Goal: Transaction & Acquisition: Purchase product/service

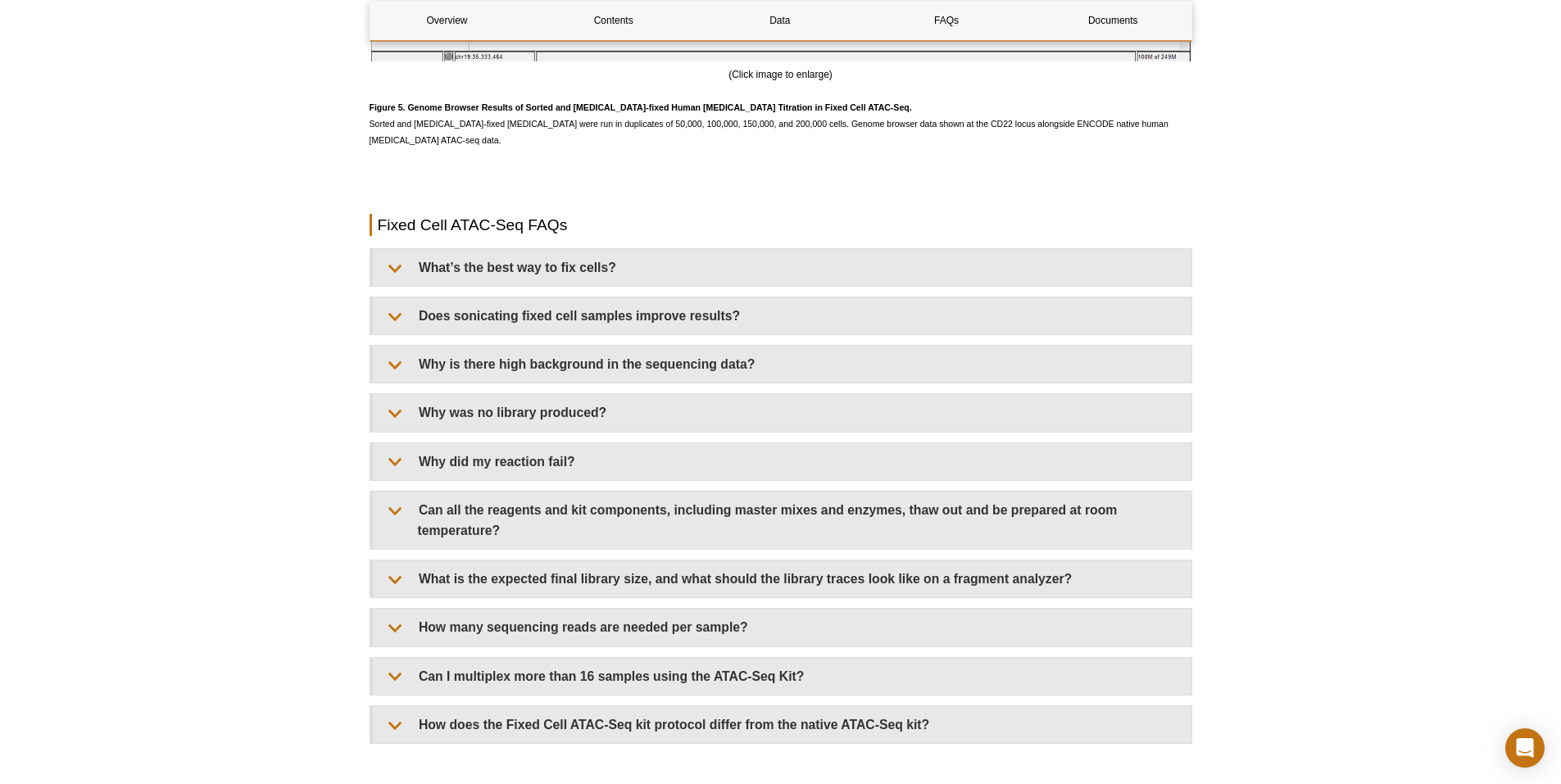
scroll to position [4153, 0]
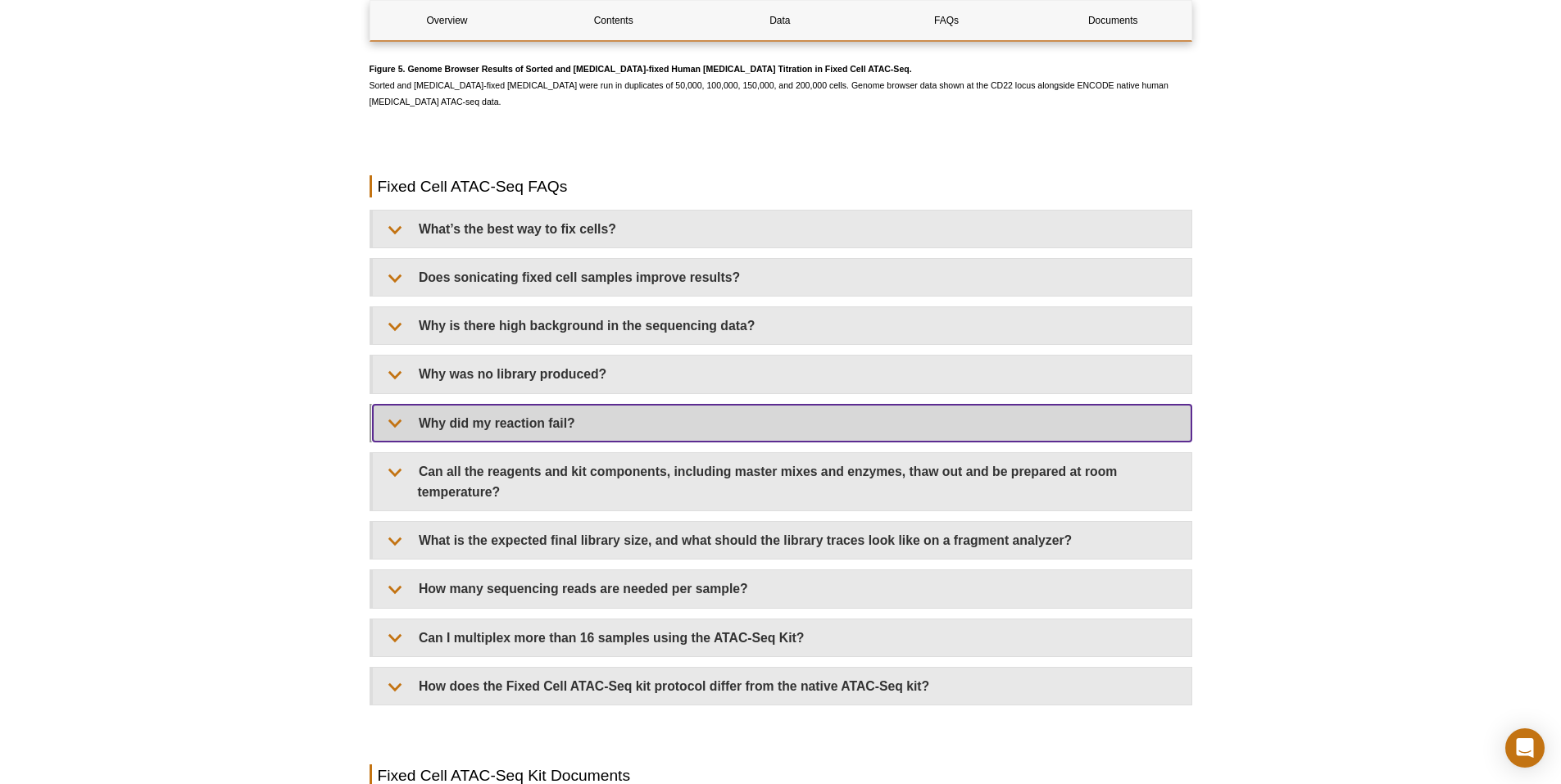
click at [780, 427] on summary "Why did my reaction fail?" at bounding box center [782, 422] width 819 height 37
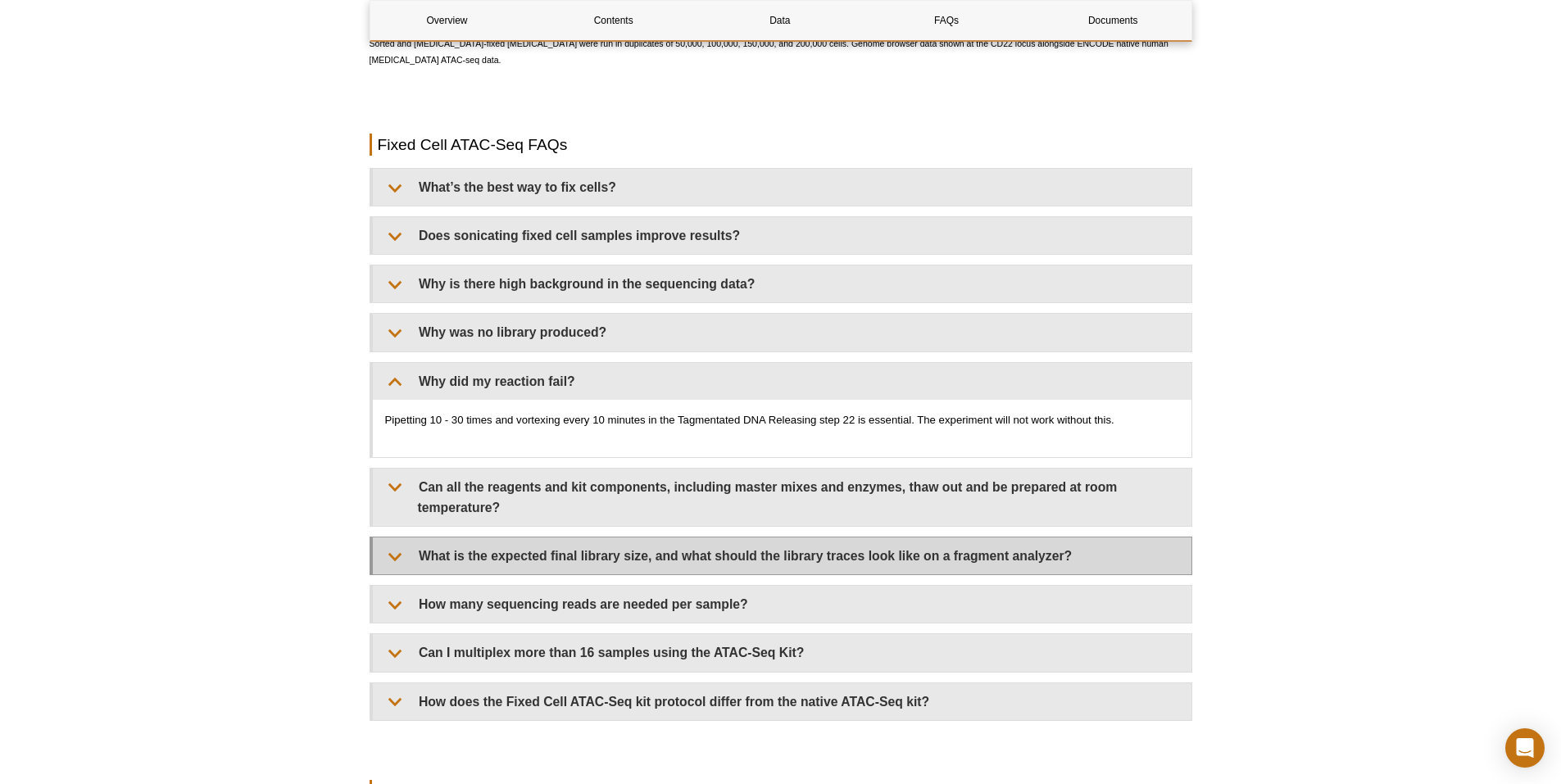
scroll to position [4235, 0]
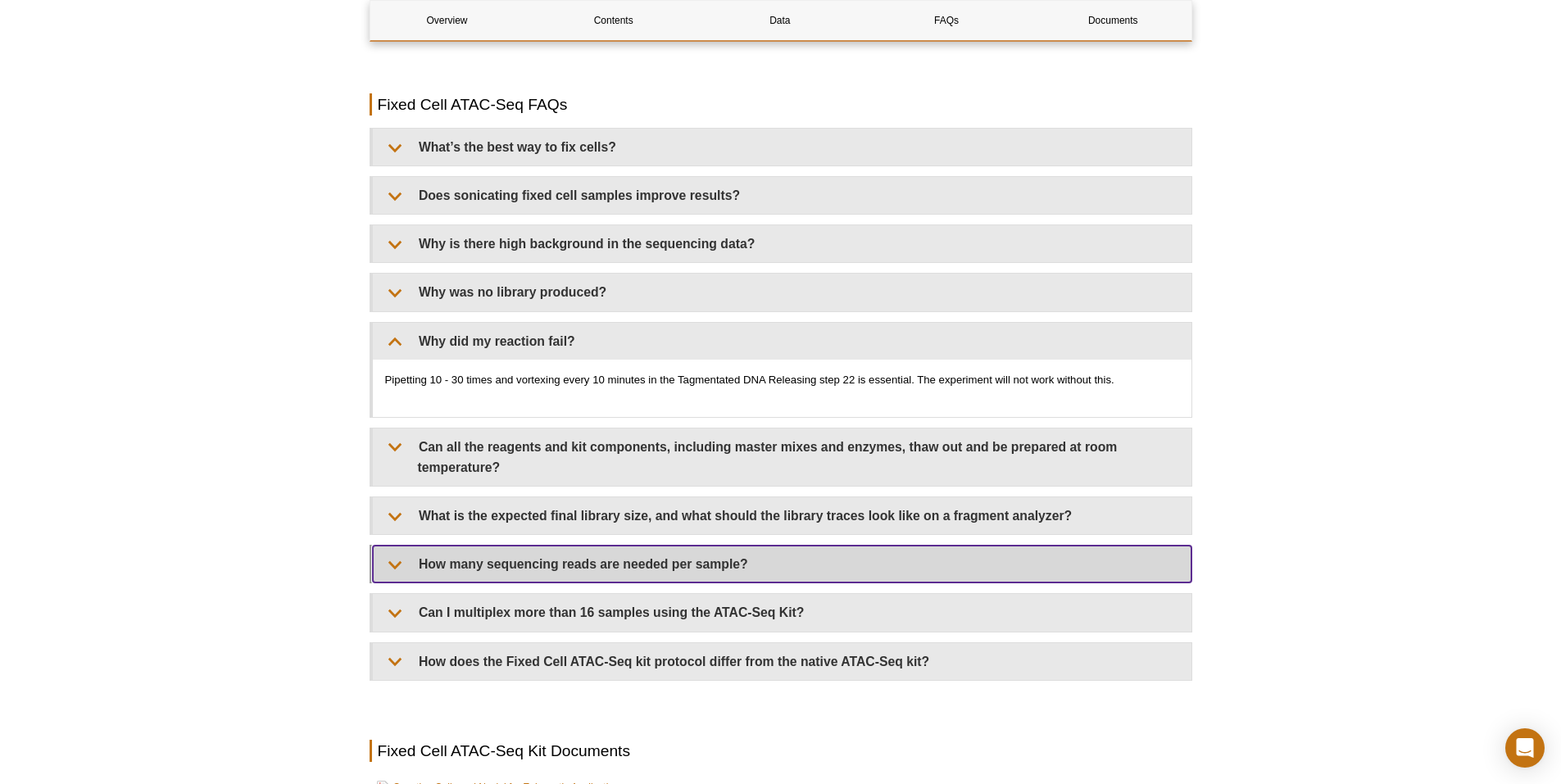
click at [684, 562] on summary "How many sequencing reads are needed per sample?" at bounding box center [782, 563] width 819 height 37
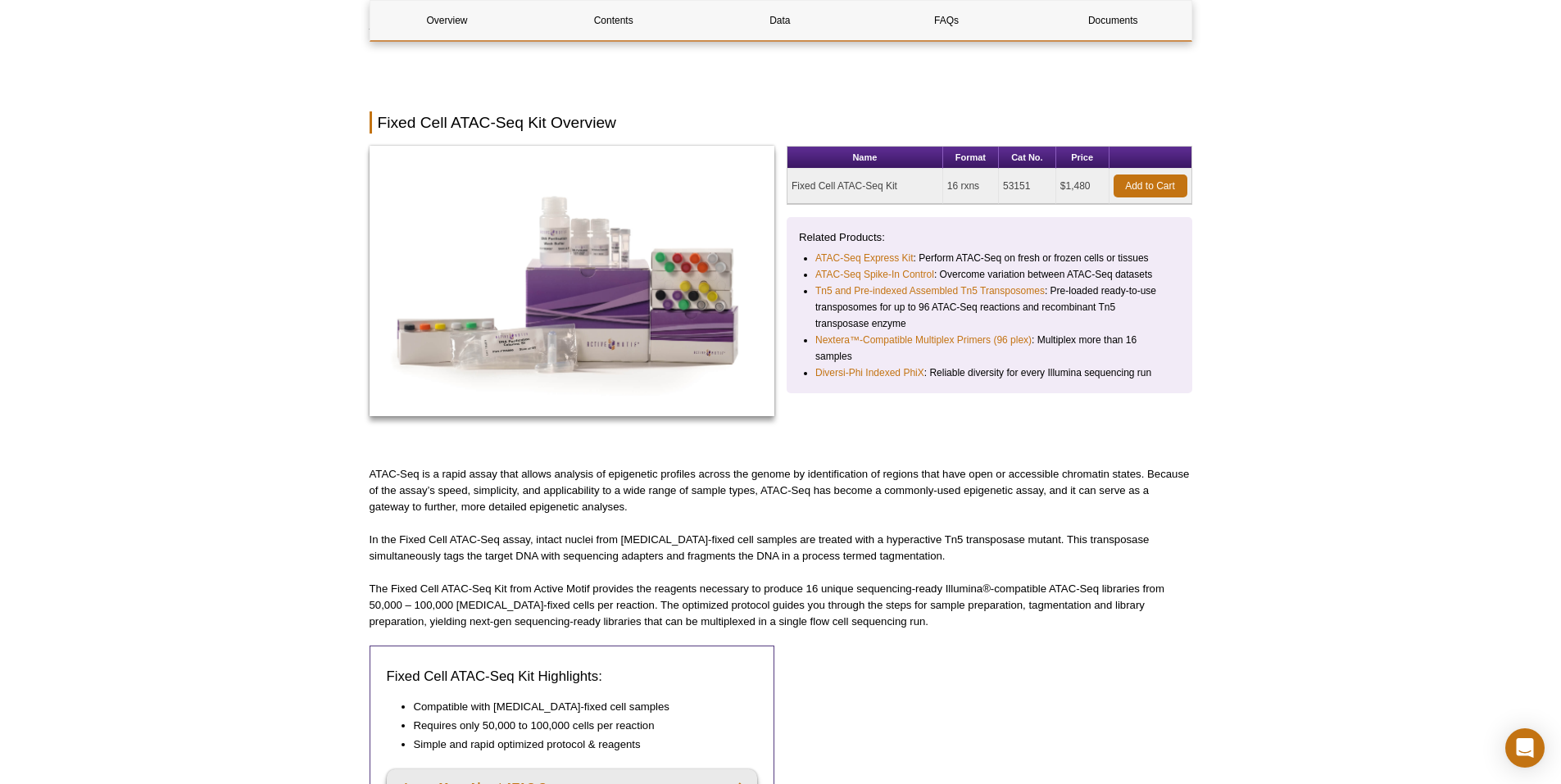
scroll to position [0, 0]
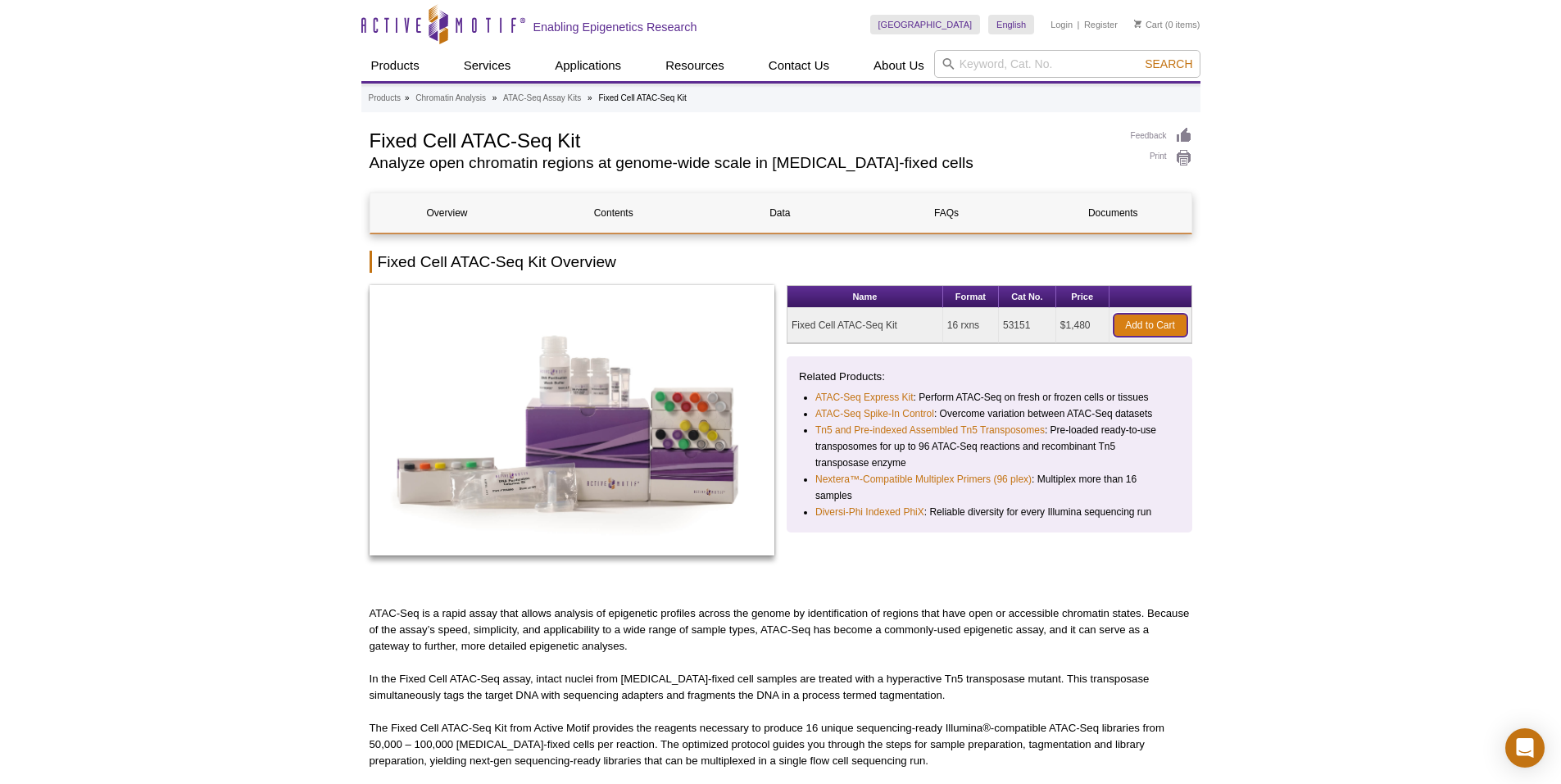
click at [1155, 325] on link "Add to Cart" at bounding box center [1150, 325] width 73 height 23
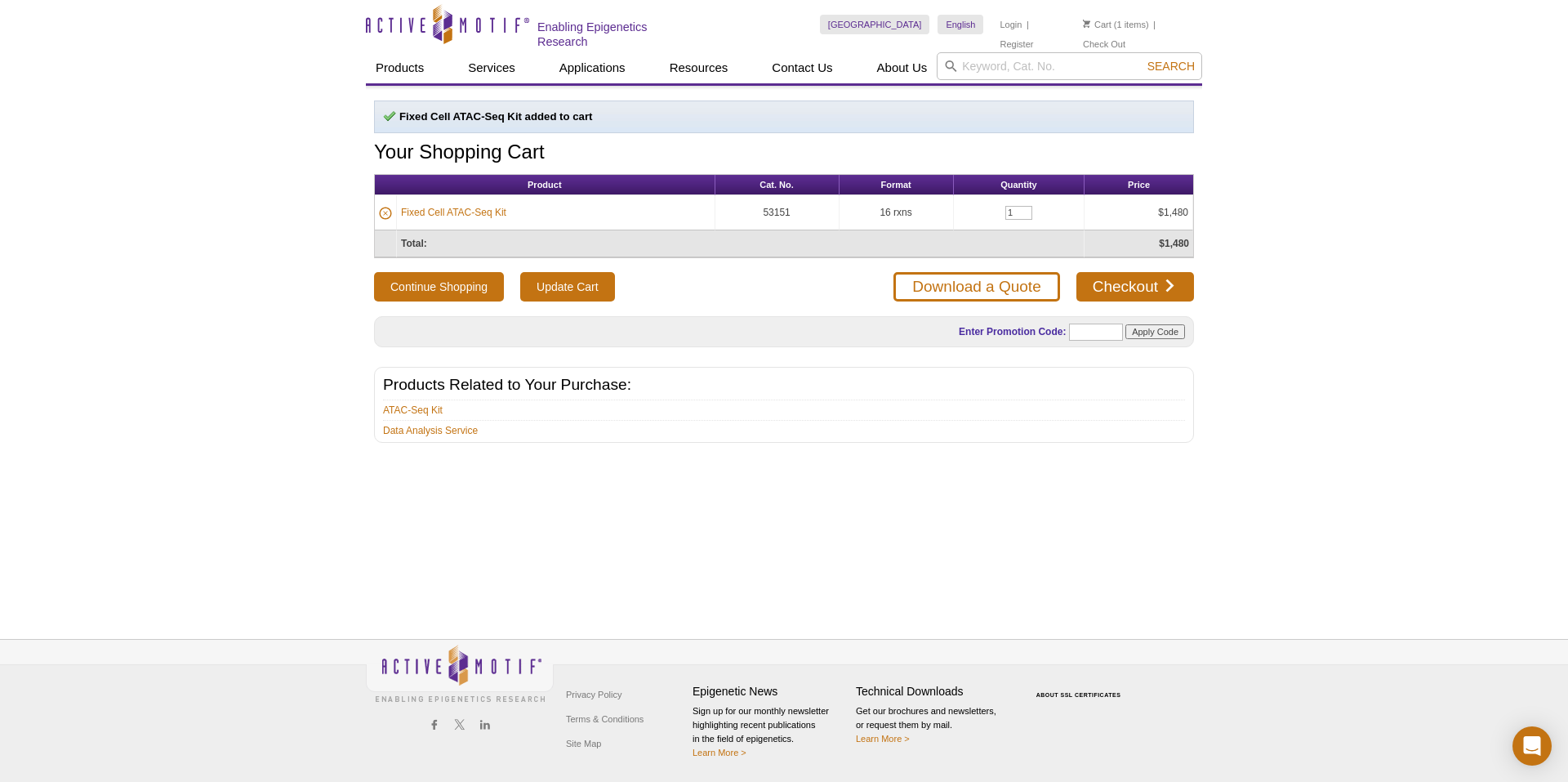
click at [781, 206] on td "53151" at bounding box center [777, 213] width 124 height 35
click at [780, 208] on td "53151" at bounding box center [777, 213] width 124 height 35
copy tr "53151"
click at [1124, 272] on link "Checkout" at bounding box center [1135, 287] width 118 height 29
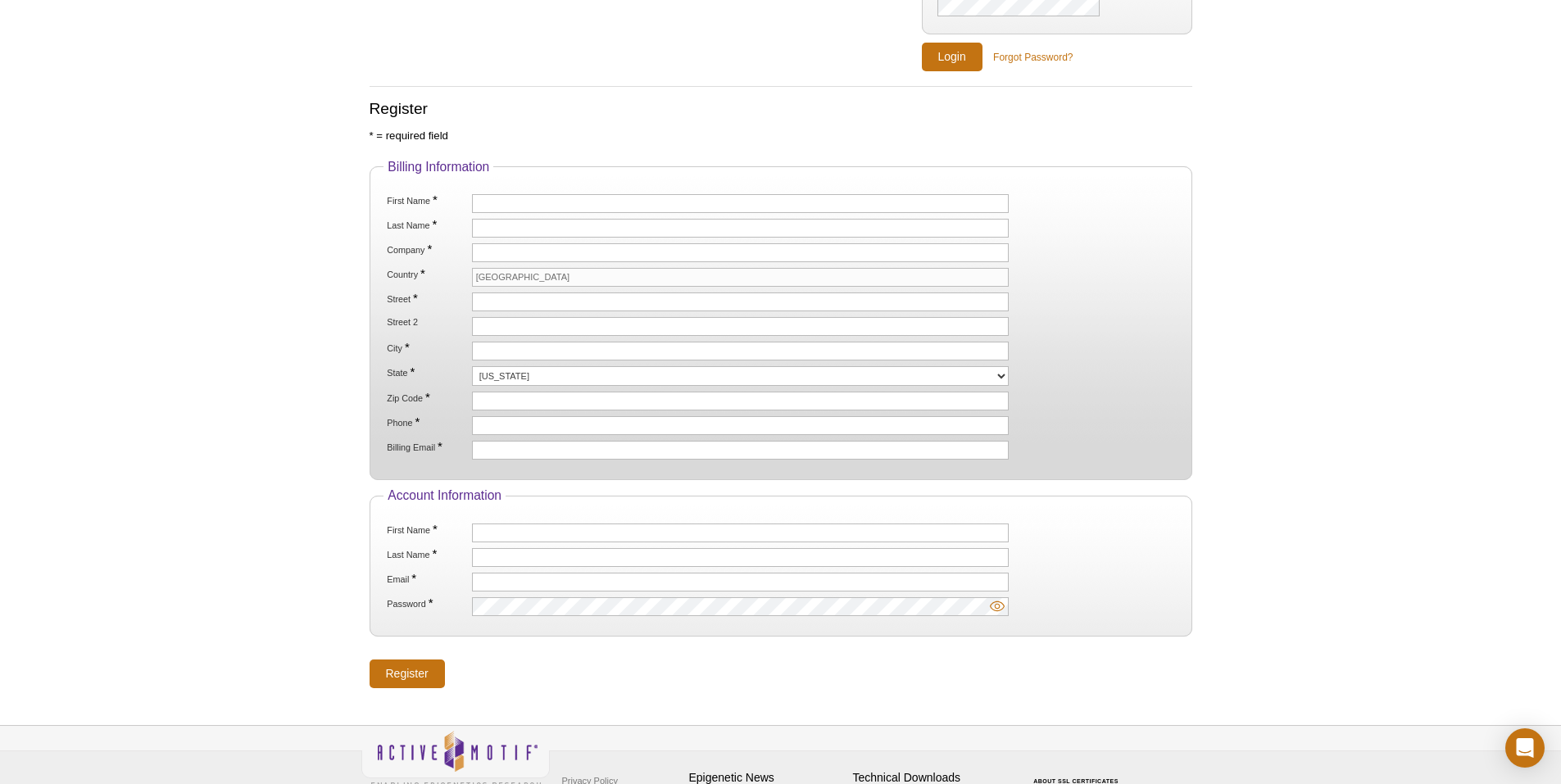
scroll to position [245, 0]
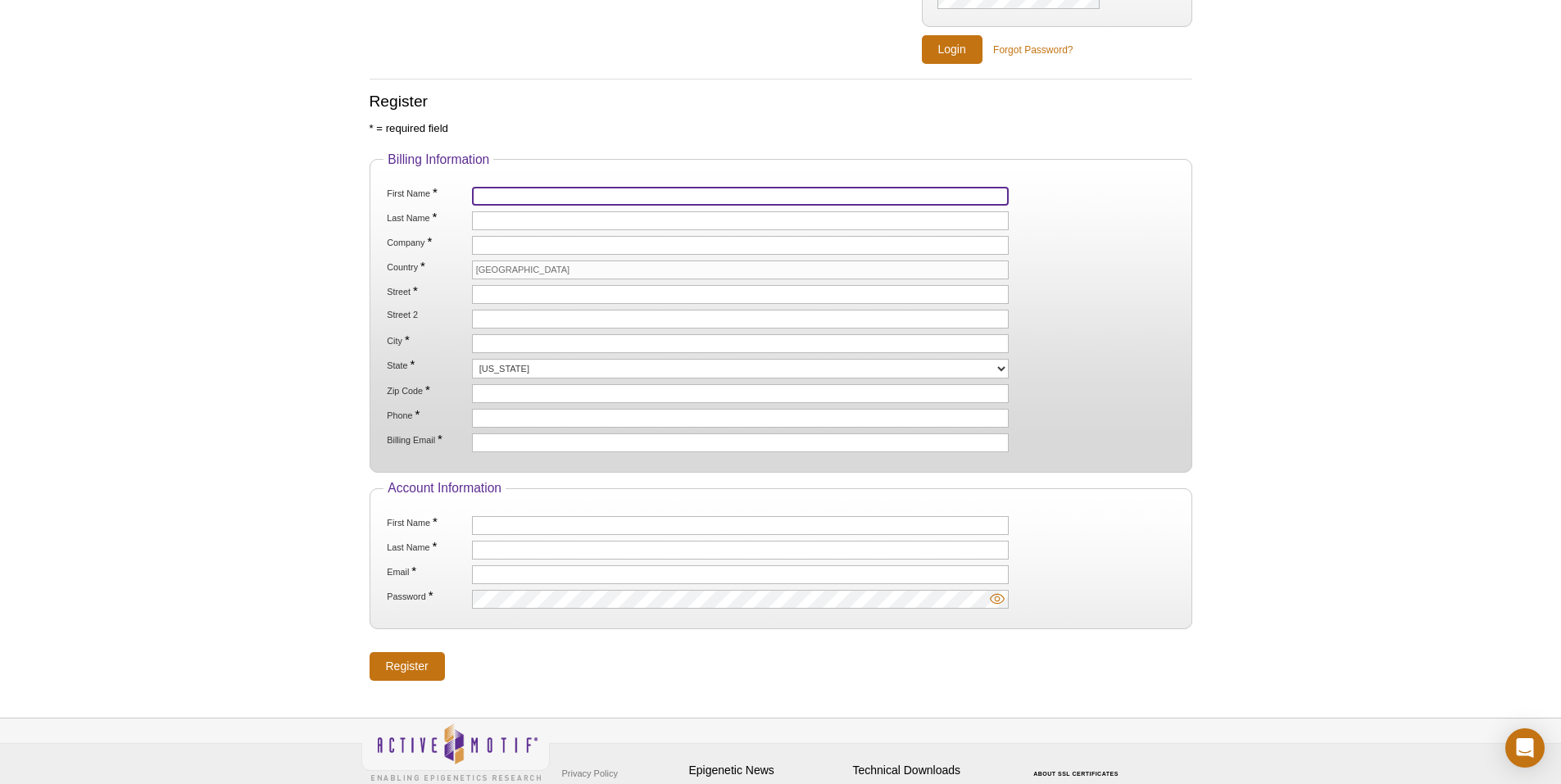
click at [538, 192] on input "First Name *" at bounding box center [741, 196] width 538 height 19
type input "[PERSON_NAME]"
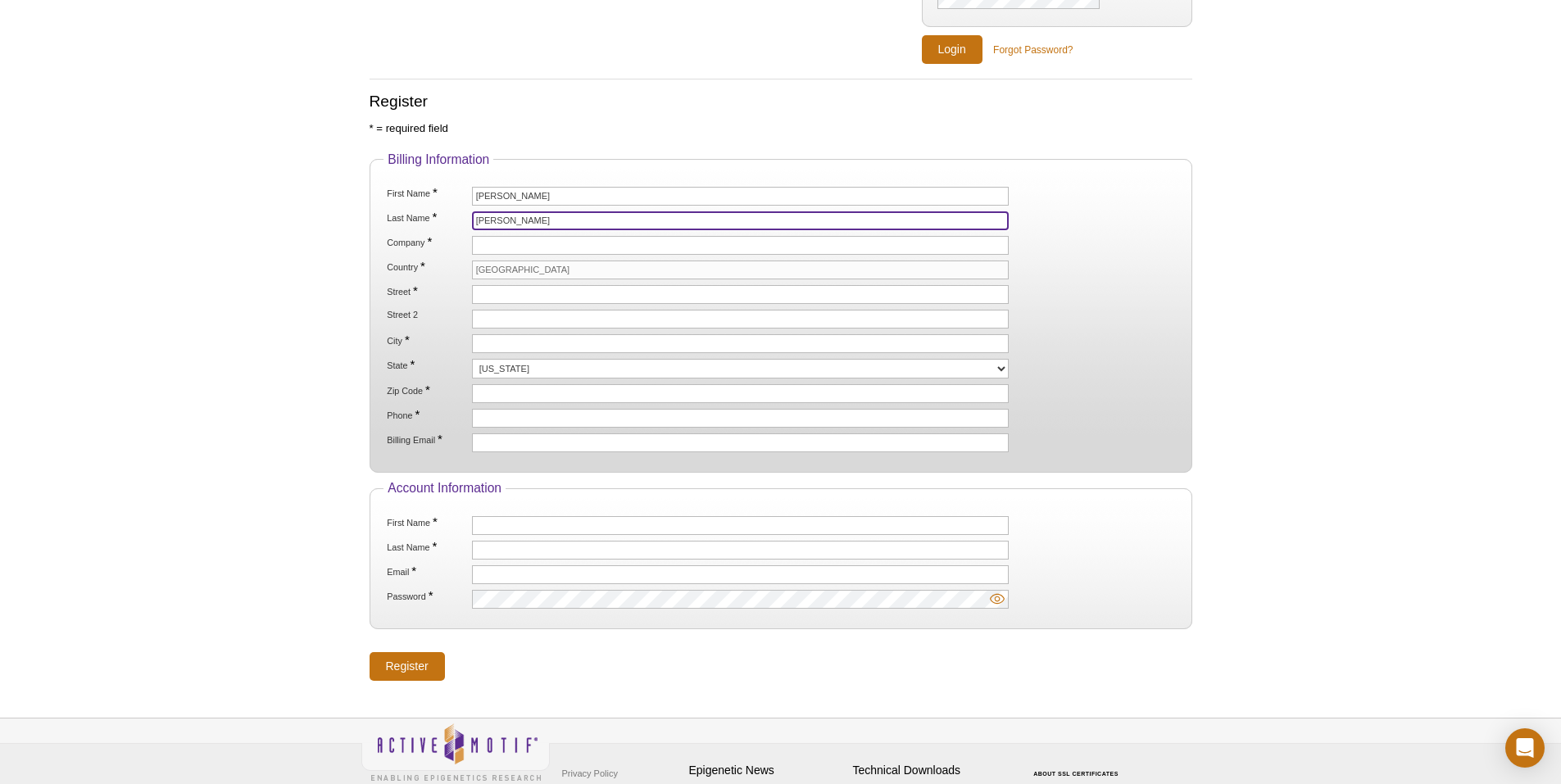
type input "[PERSON_NAME]"
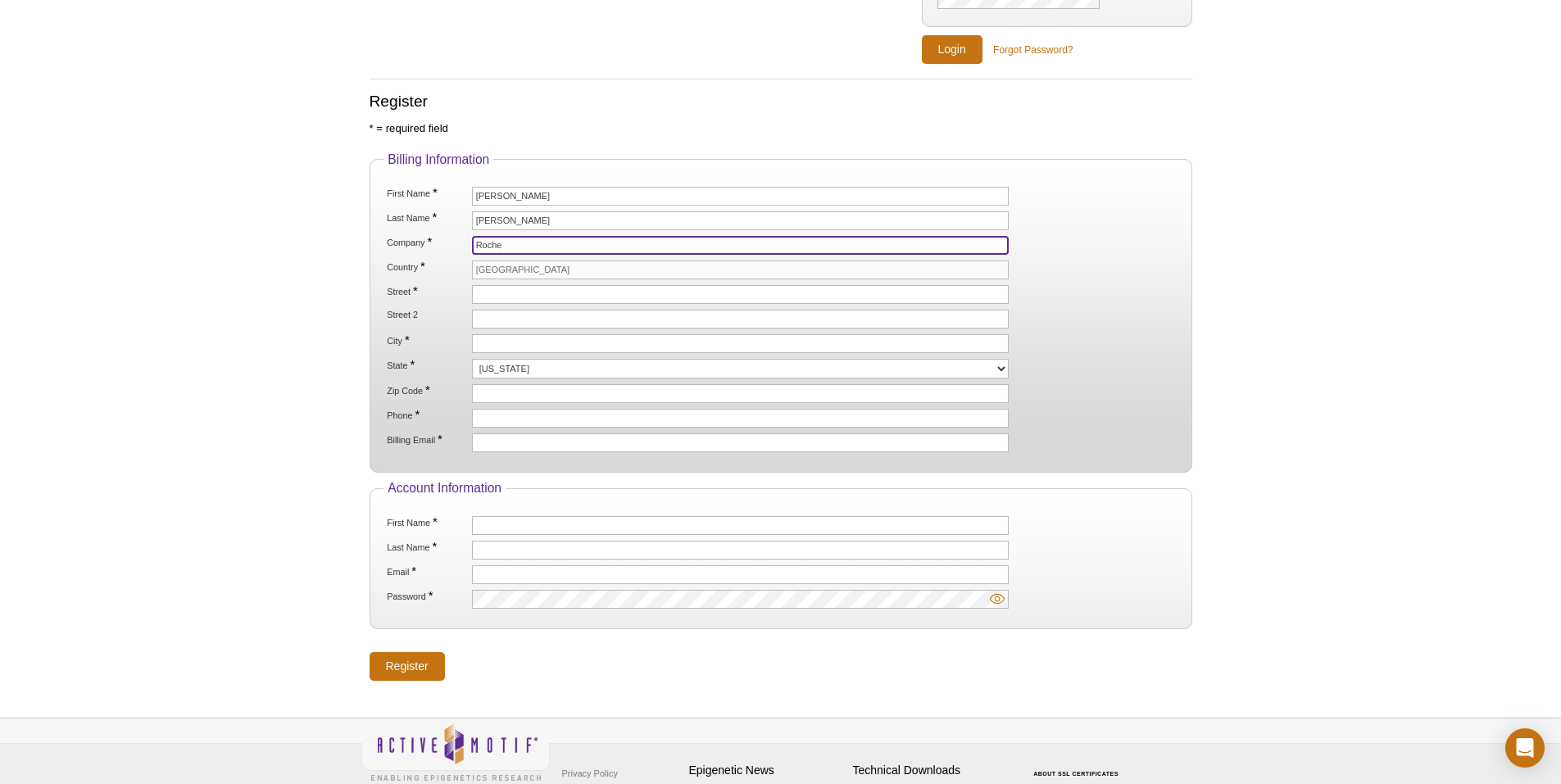
type input "Roche"
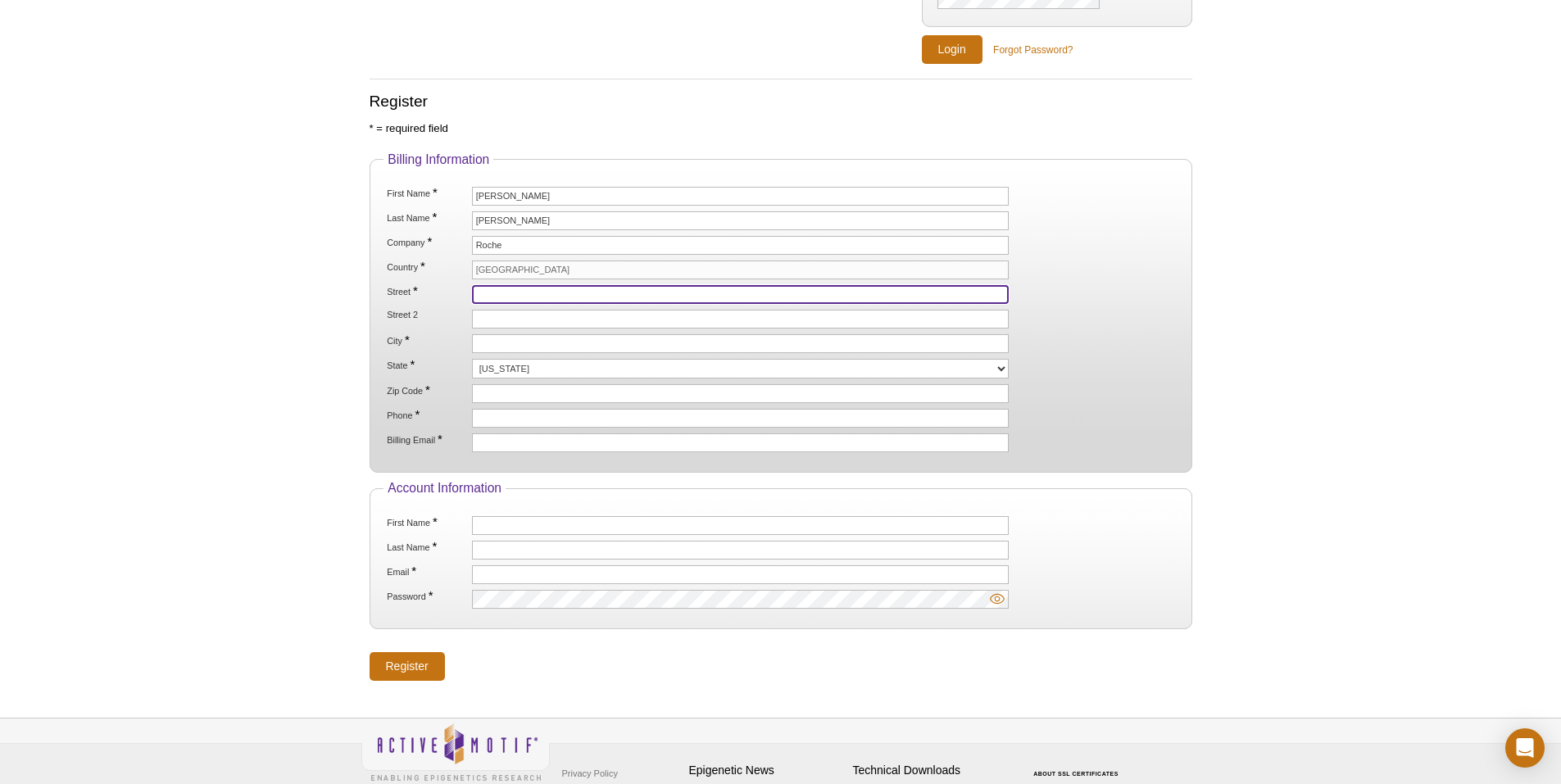
paste input "[STREET_ADDRESS]"
type input "[STREET_ADDRESS]"
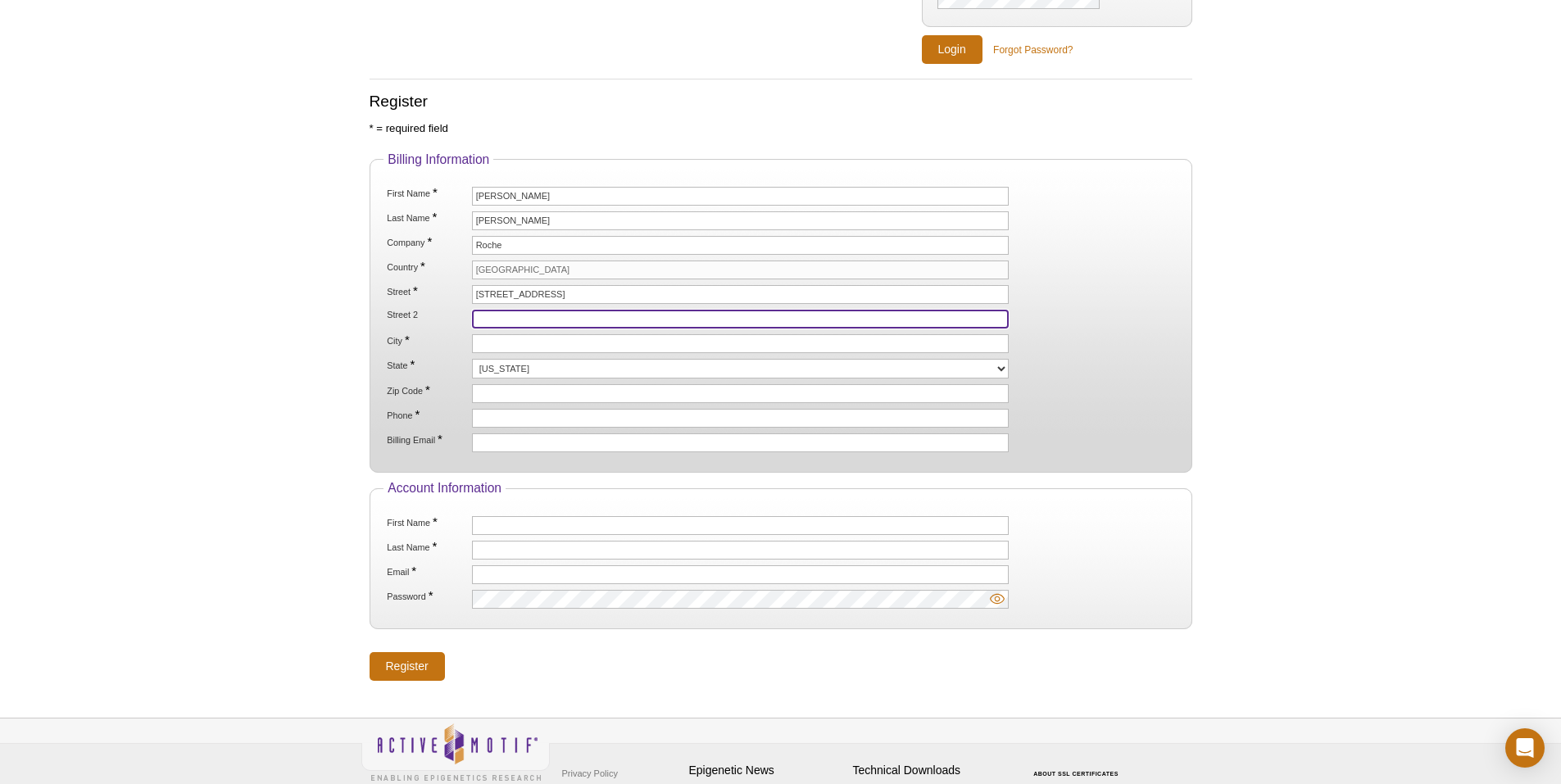
click at [522, 315] on input "Street 2" at bounding box center [741, 319] width 538 height 19
type input "Building 2"
click at [531, 345] on input "City *" at bounding box center [741, 343] width 538 height 19
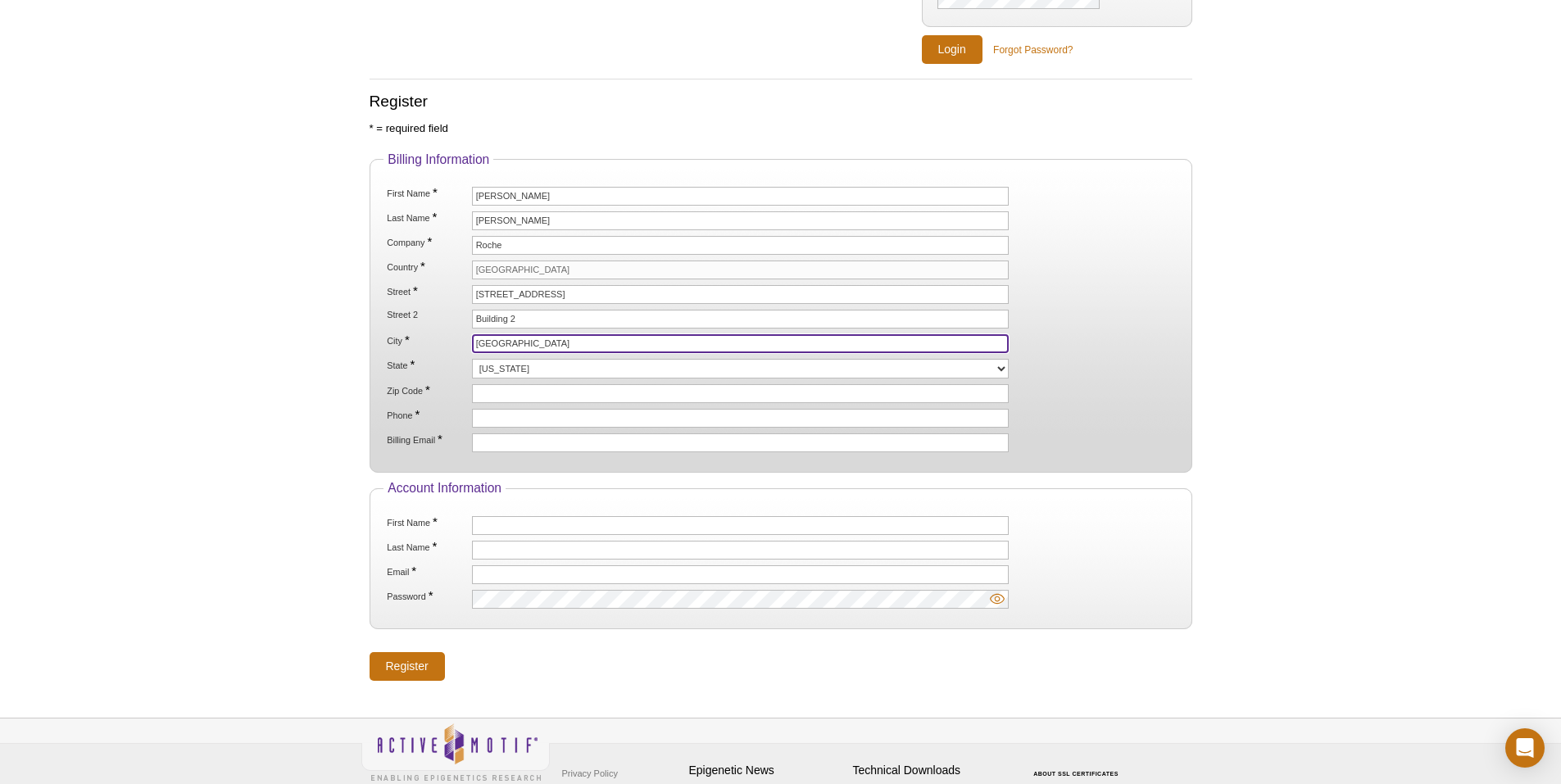
type input "Oro Valley"
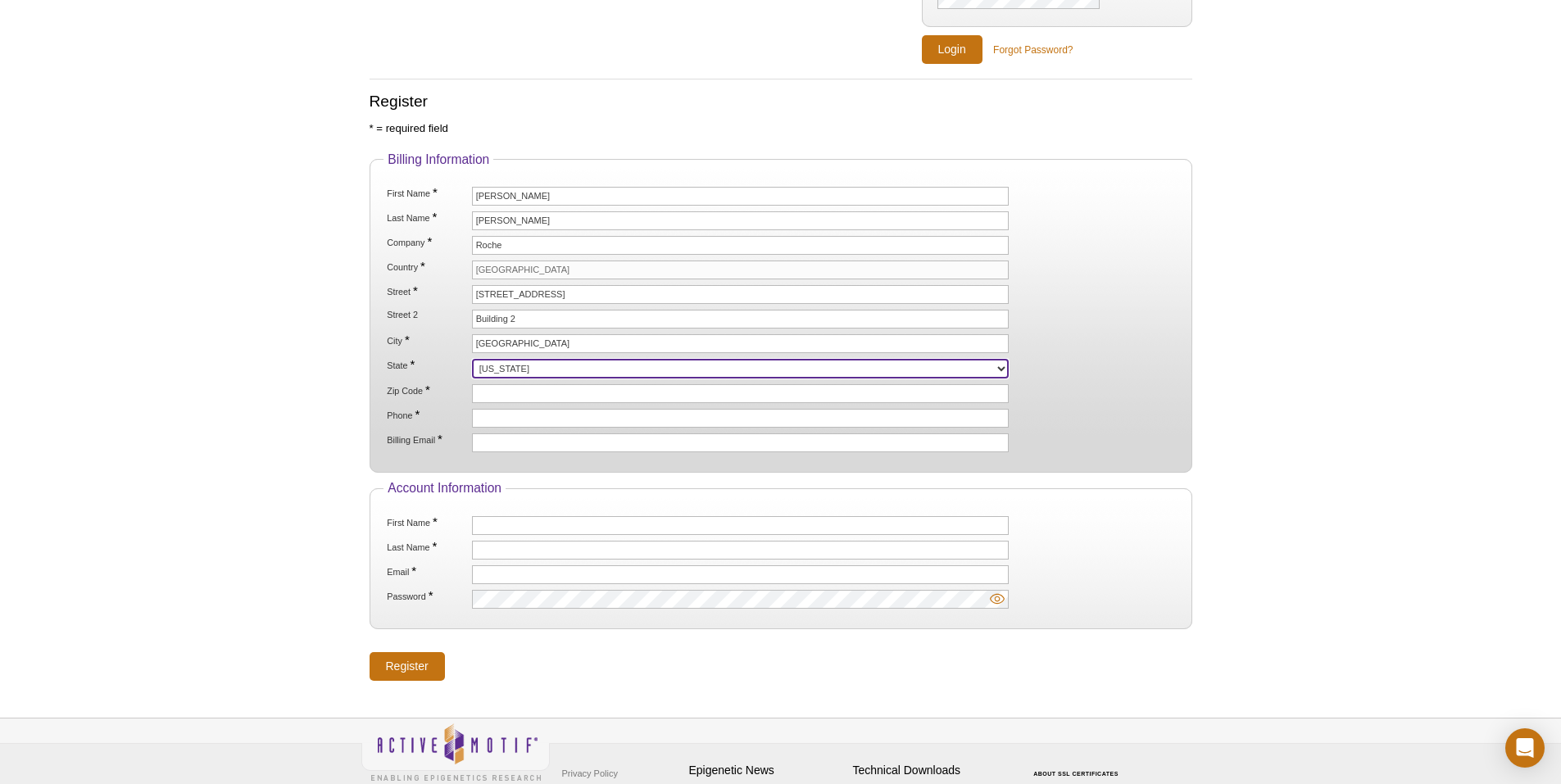
click at [544, 363] on select "Alabama Alaska American Samoa Arizona Arkansas California Colorado Connecticut …" at bounding box center [741, 368] width 538 height 20
select select "AZ"
click at [472, 359] on select "Alabama Alaska American Samoa Arizona Arkansas California Colorado Connecticut …" at bounding box center [741, 368] width 538 height 20
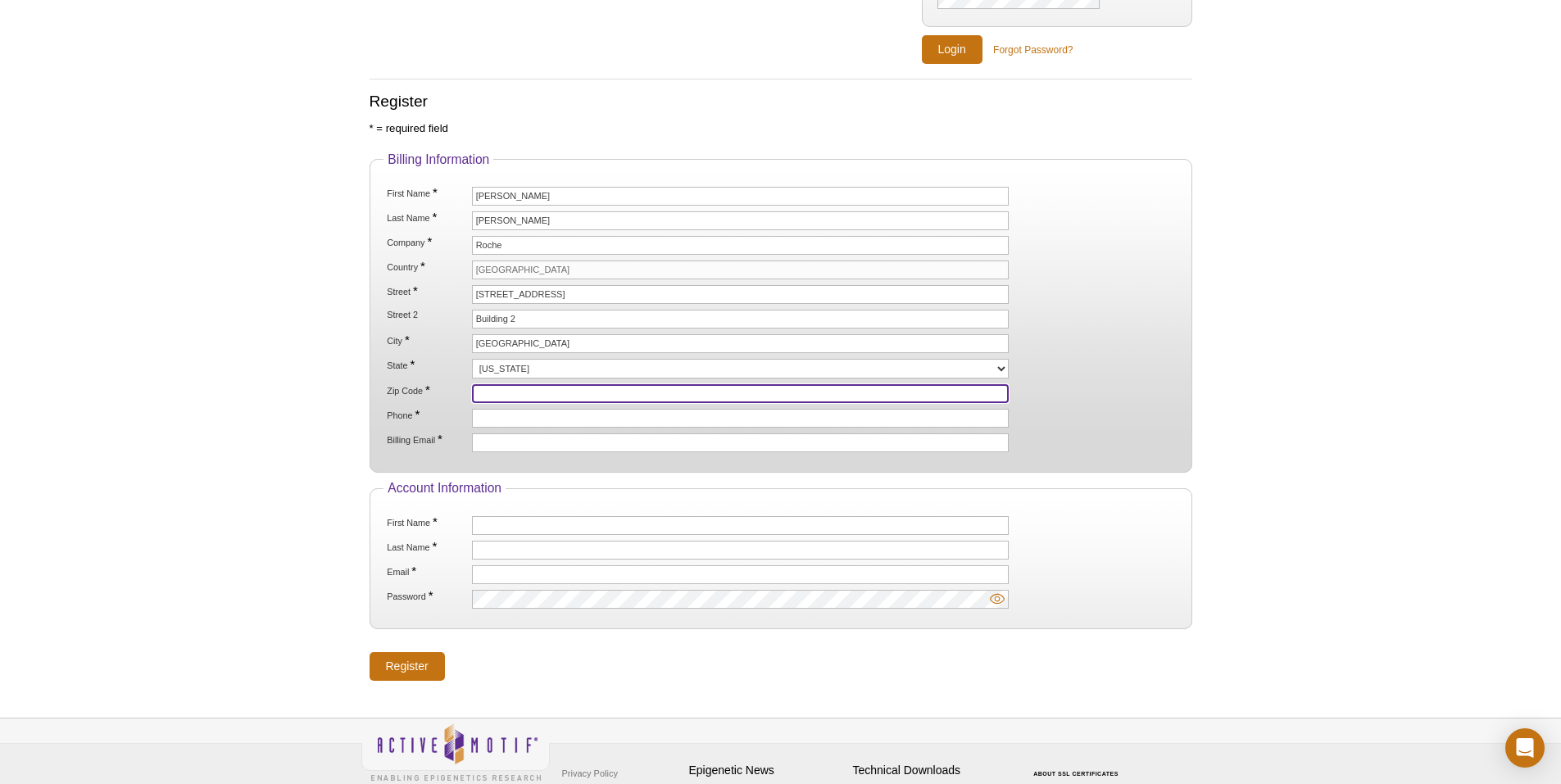
click at [574, 392] on input "Zip Code *" at bounding box center [741, 394] width 538 height 19
paste input "85755"
type input "85755"
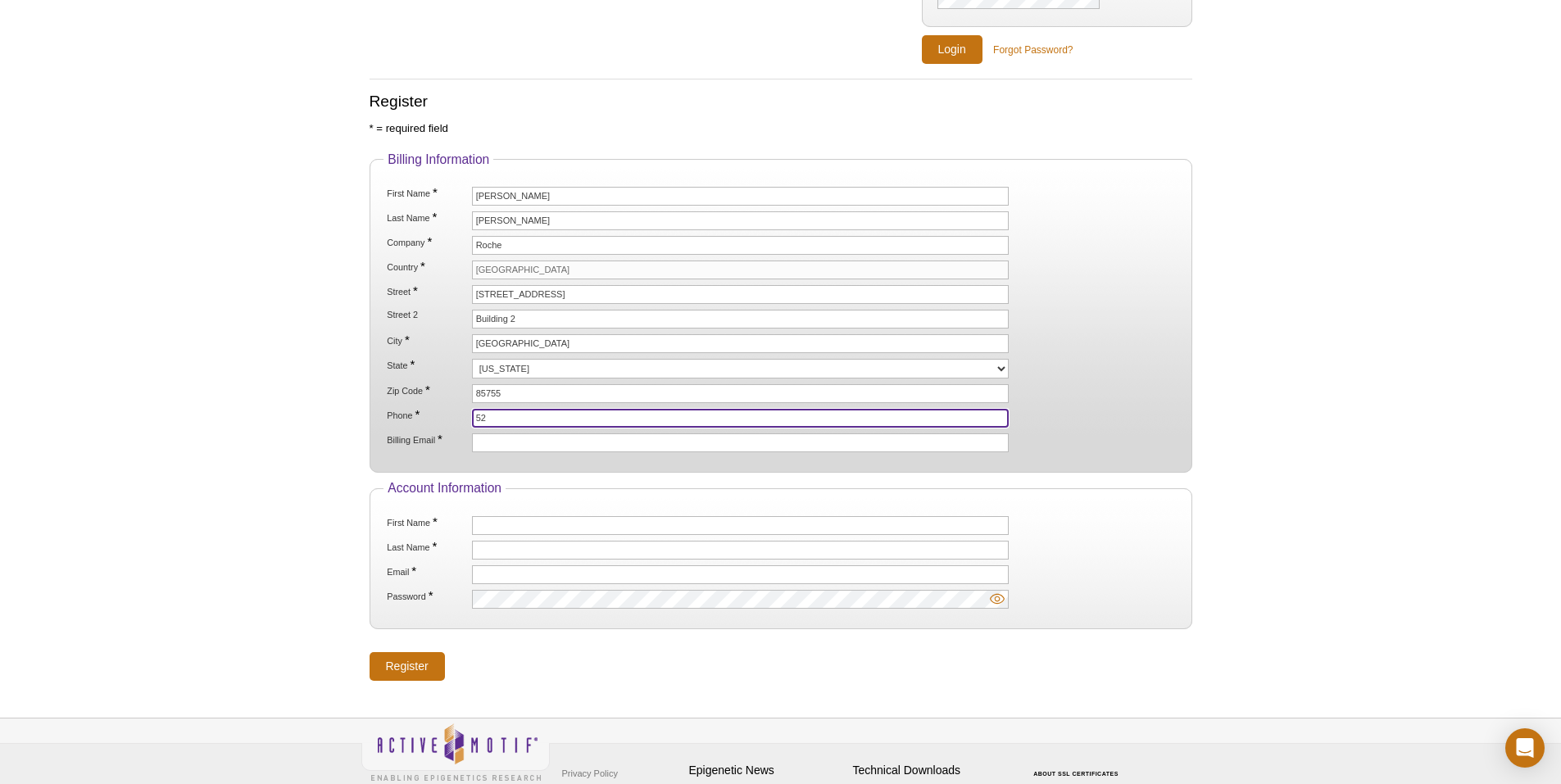
type input "5"
type input "NA"
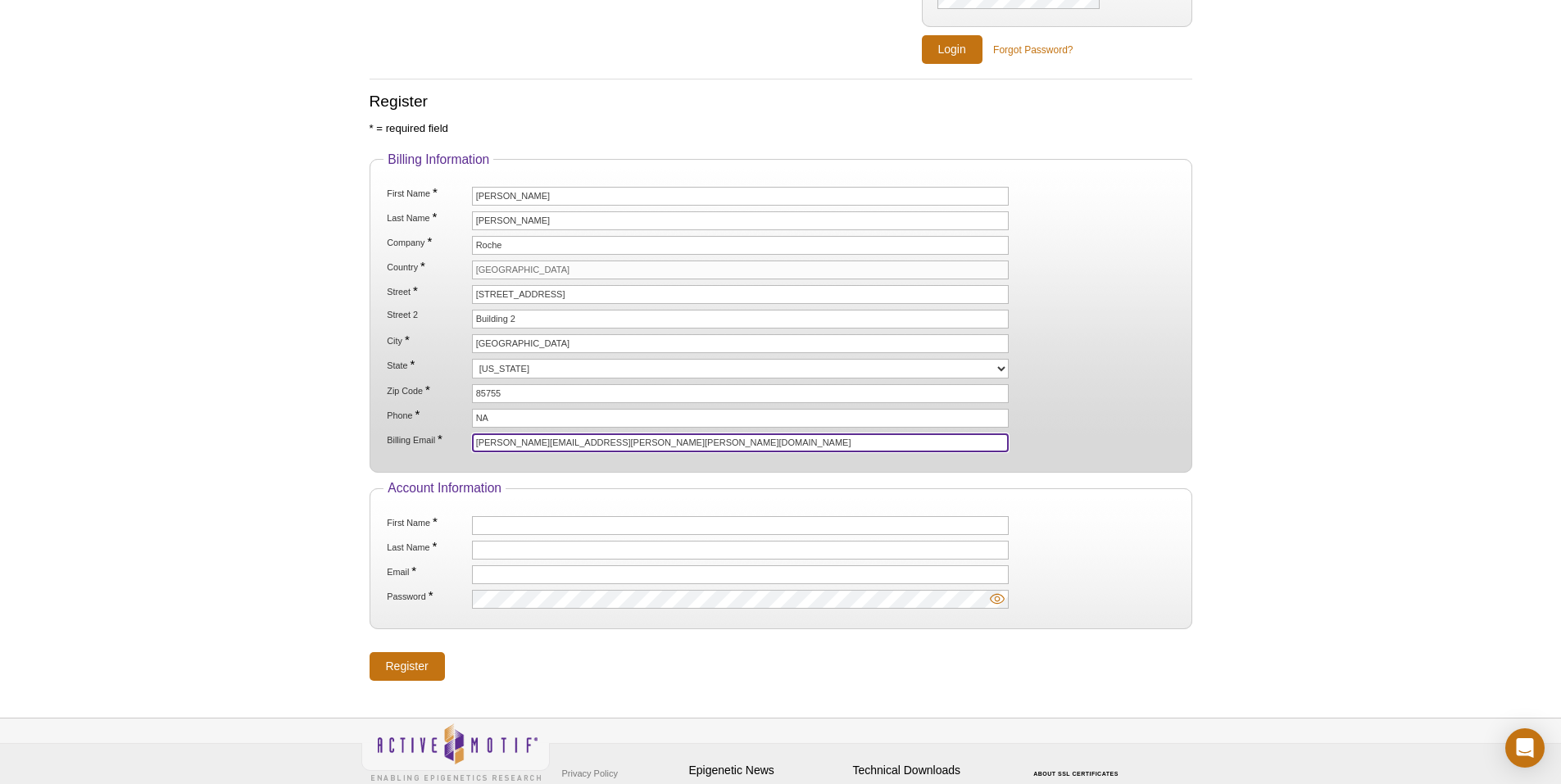
type input "riya.patel@roche.com"
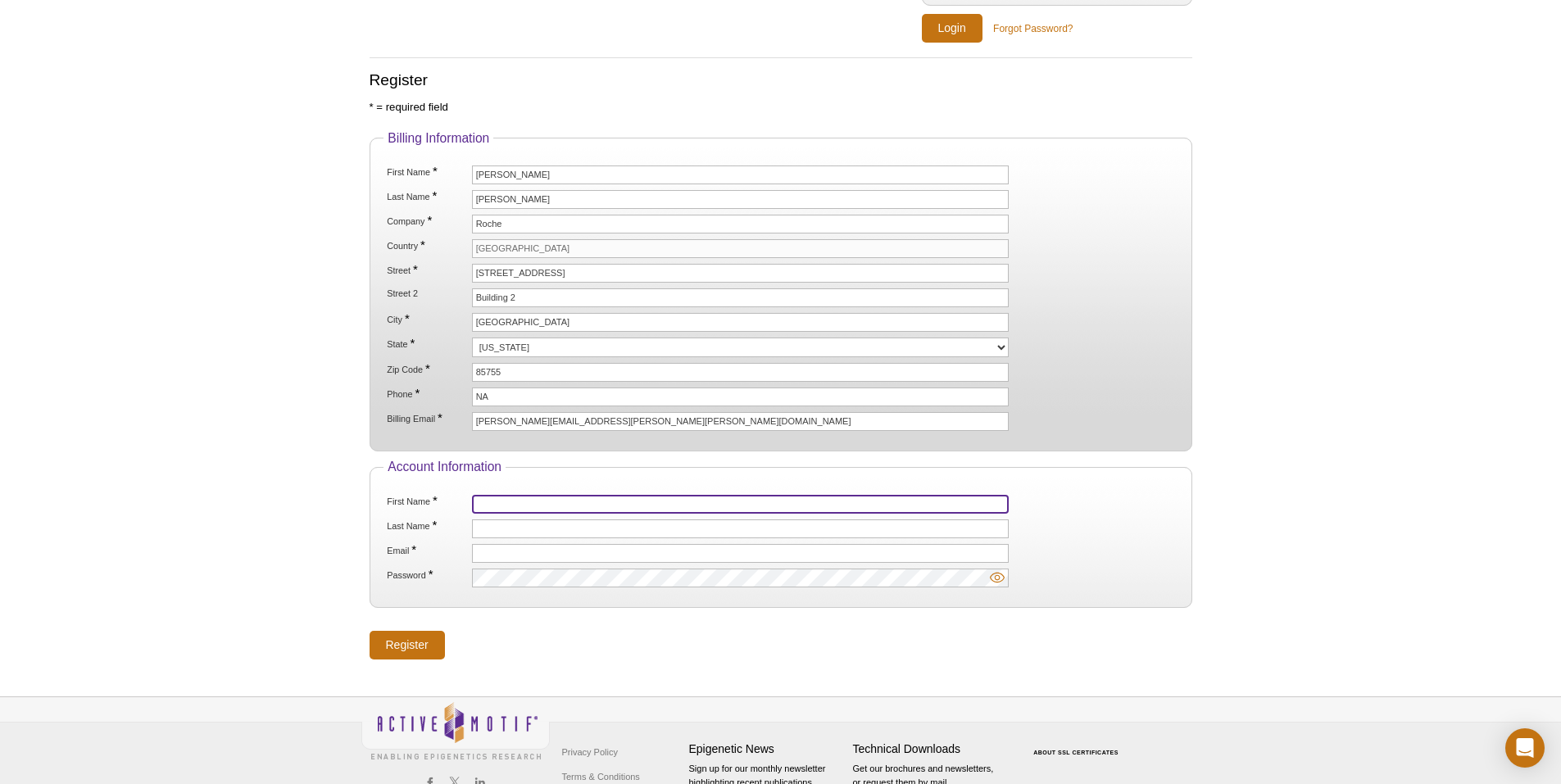
scroll to position [239, 0]
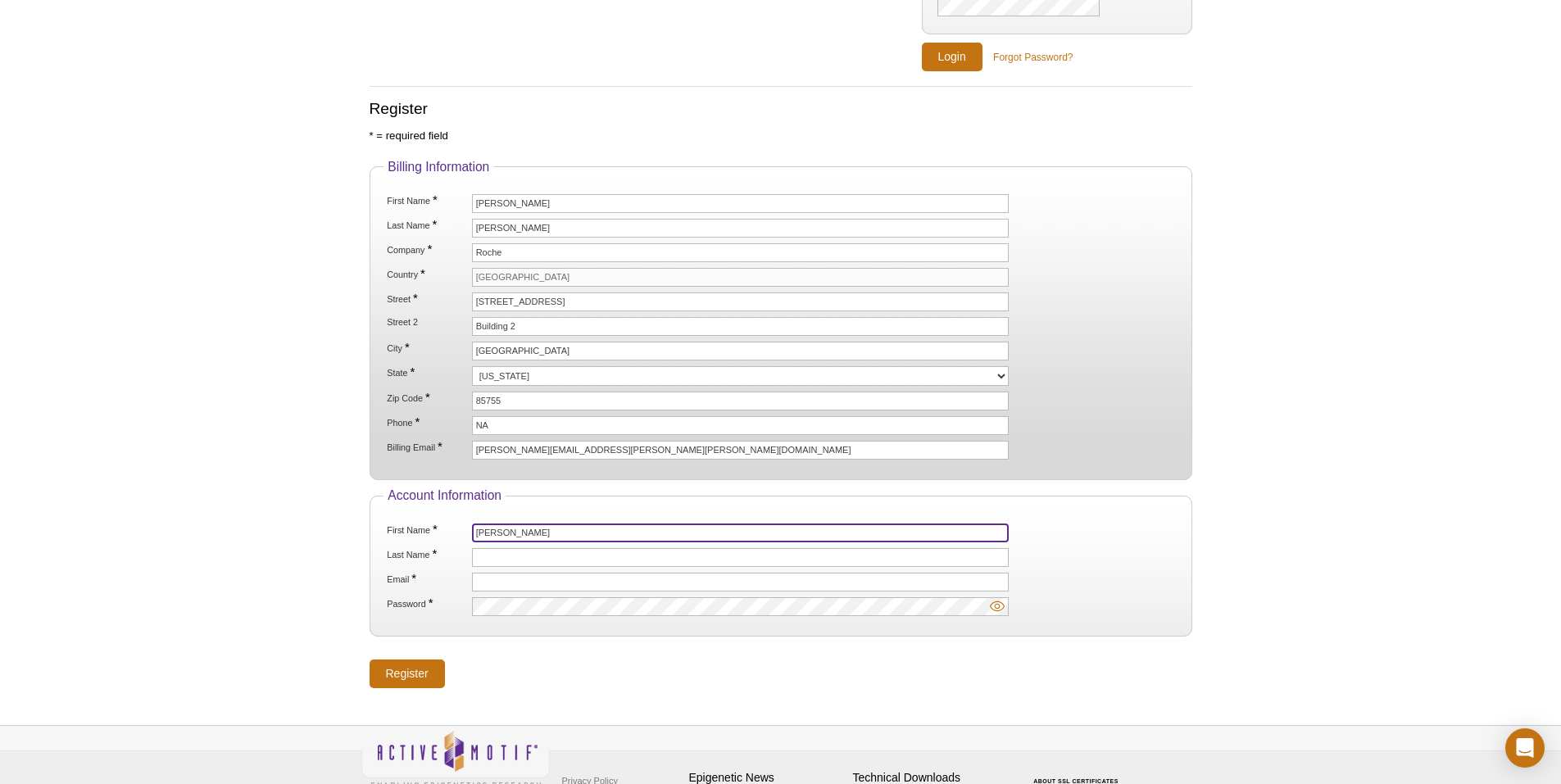
type input "Riya"
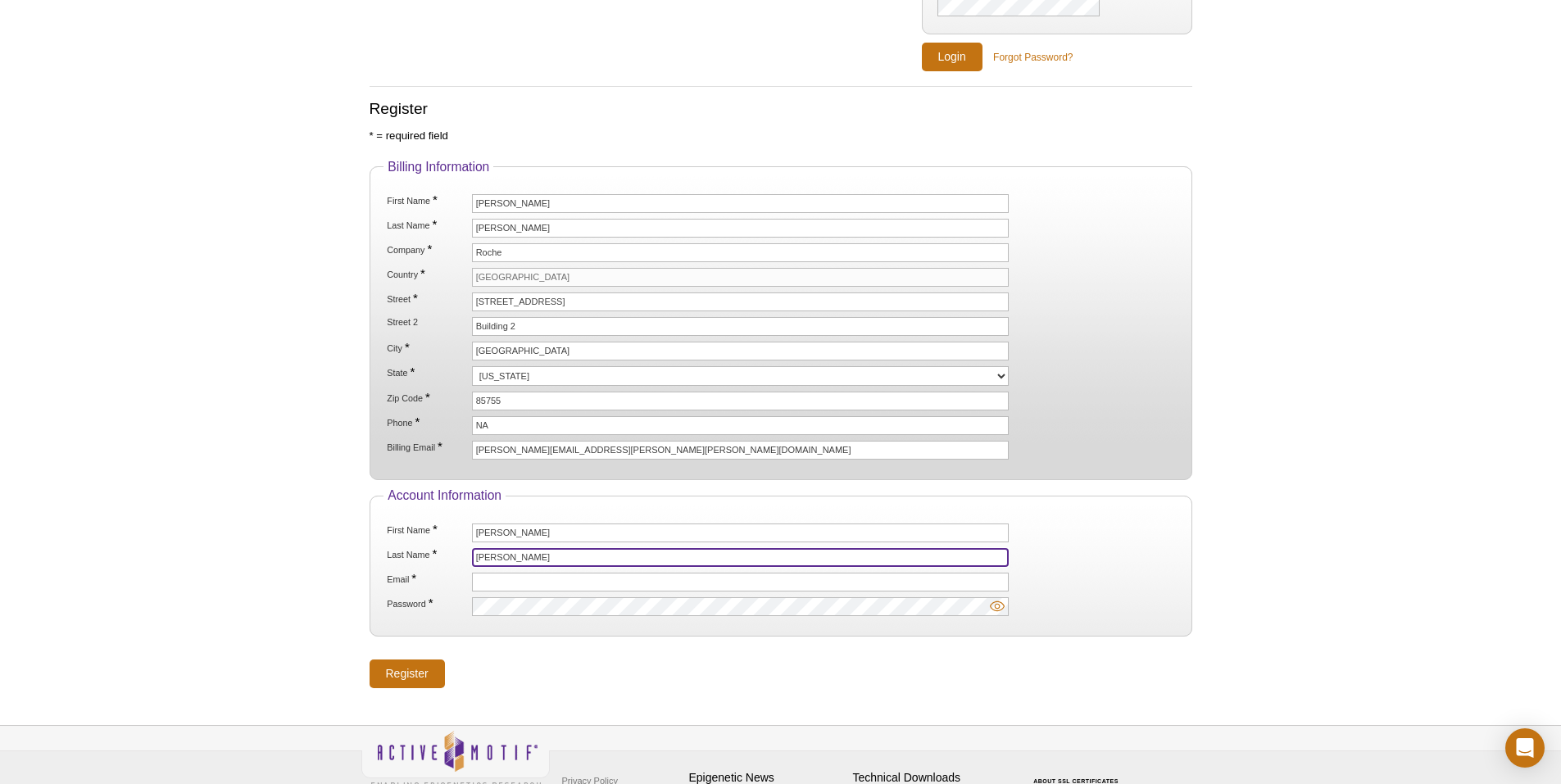
type input "Patel"
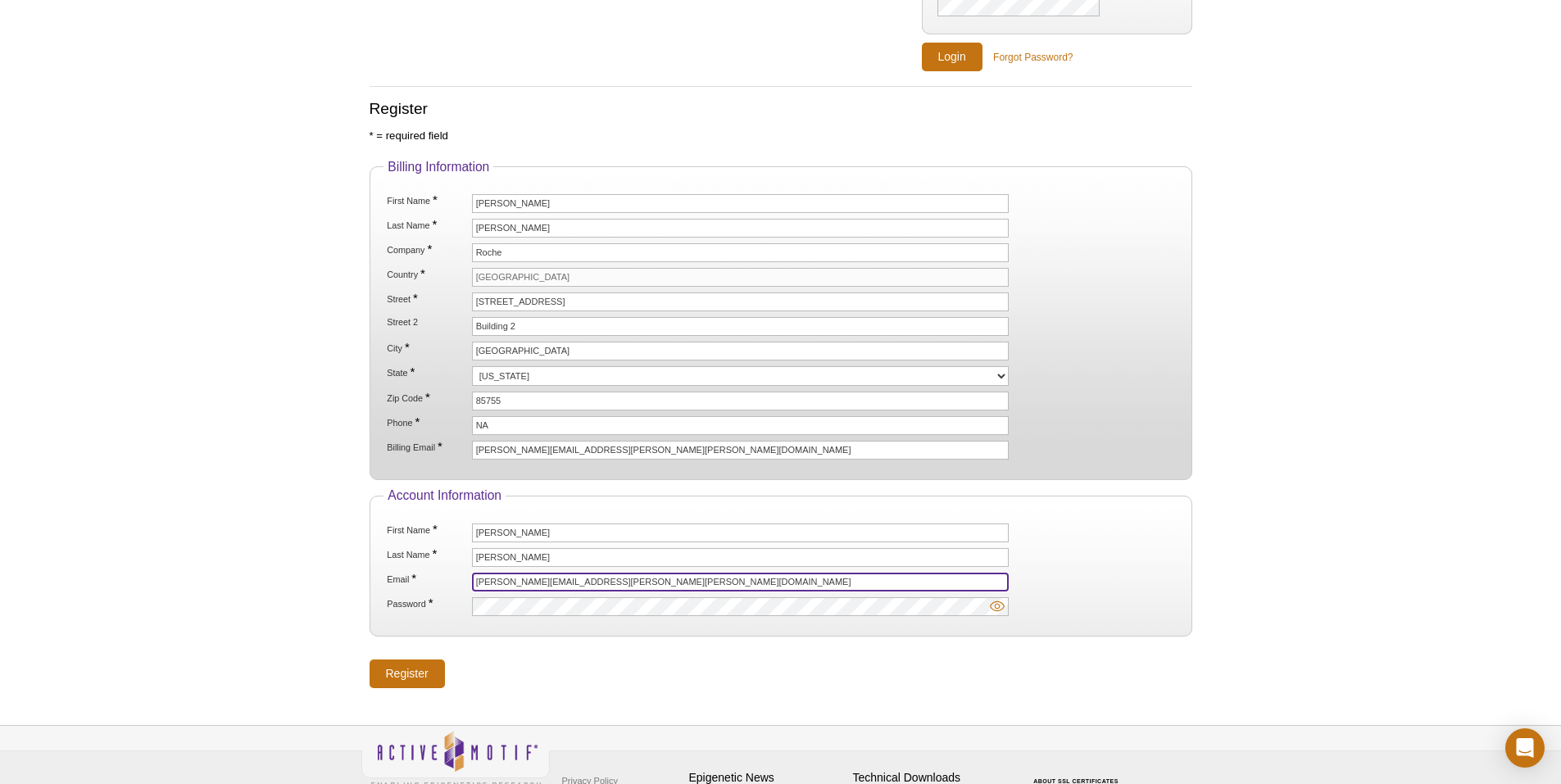
type input "riya.patel@roche.com"
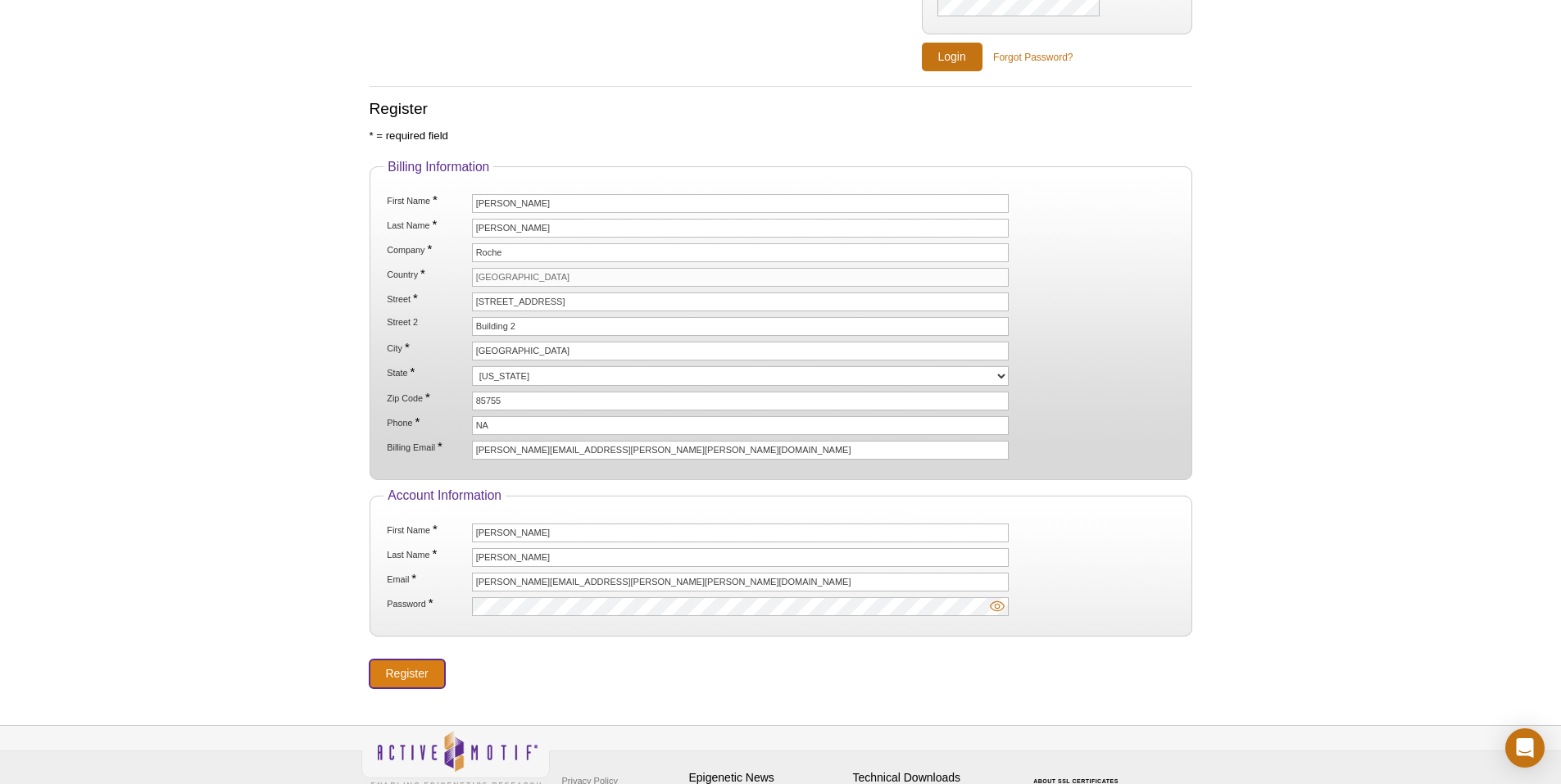
click at [420, 667] on input "Register" at bounding box center [406, 674] width 75 height 29
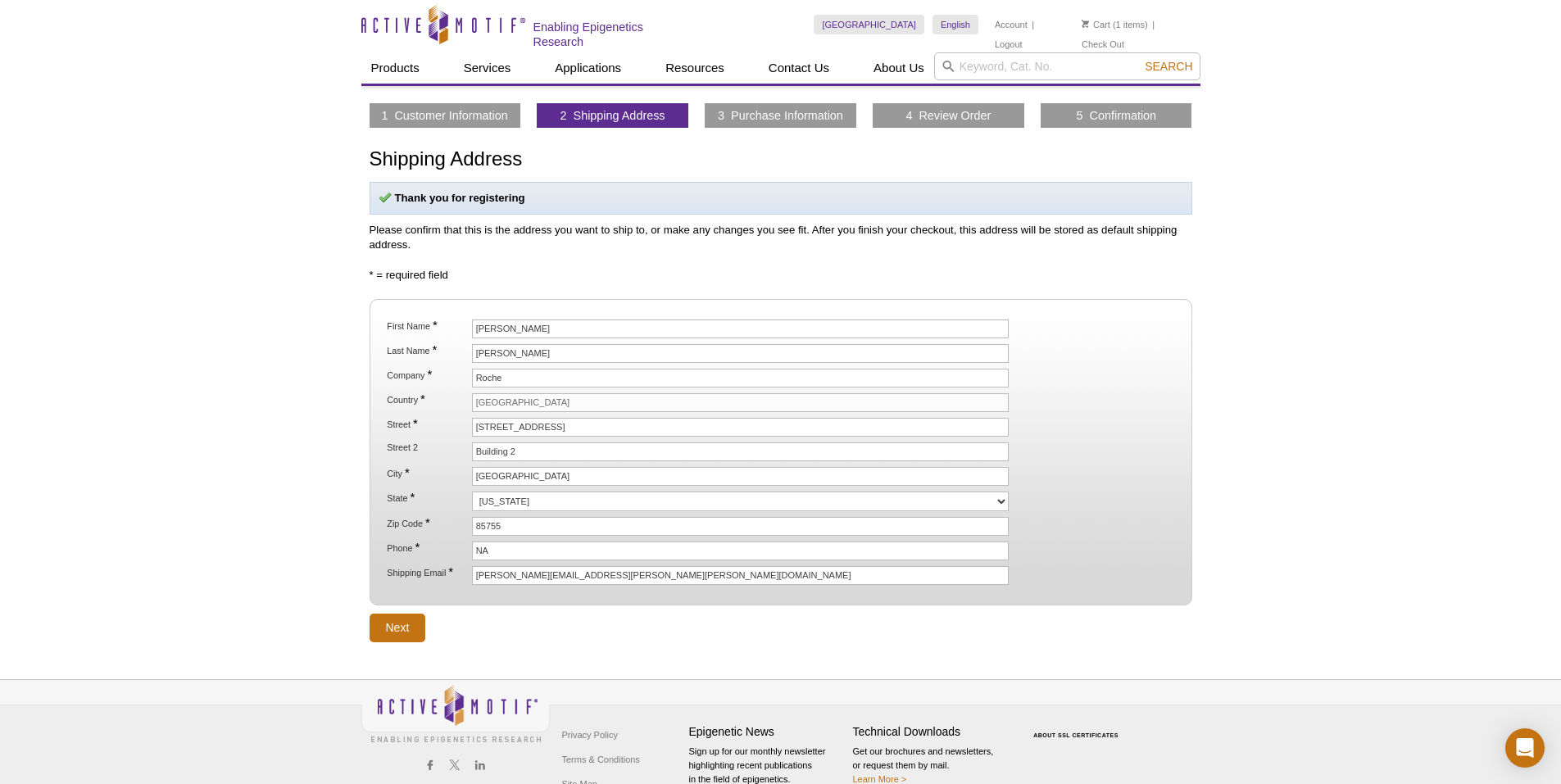
click at [404, 600] on fieldset "First Name * Riya Last Name * Patel Company * Roche Country * United States Str…" at bounding box center [780, 452] width 822 height 306
click at [409, 621] on input "Next" at bounding box center [397, 628] width 56 height 29
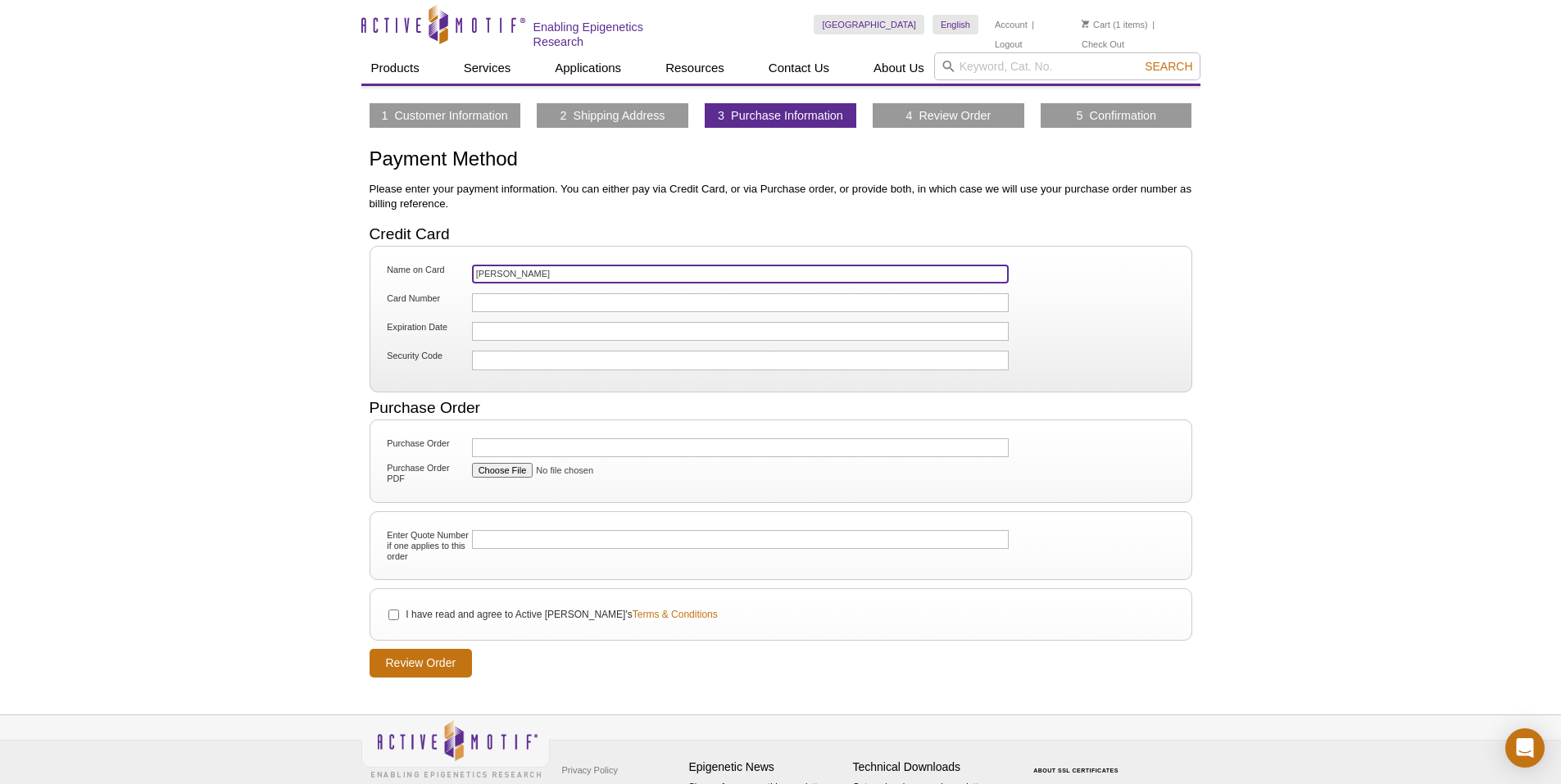
click at [557, 267] on input "[PERSON_NAME]" at bounding box center [741, 274] width 538 height 19
click at [494, 270] on input "[PERSON_NAME]" at bounding box center [741, 274] width 538 height 19
type input "[PERSON_NAME]"
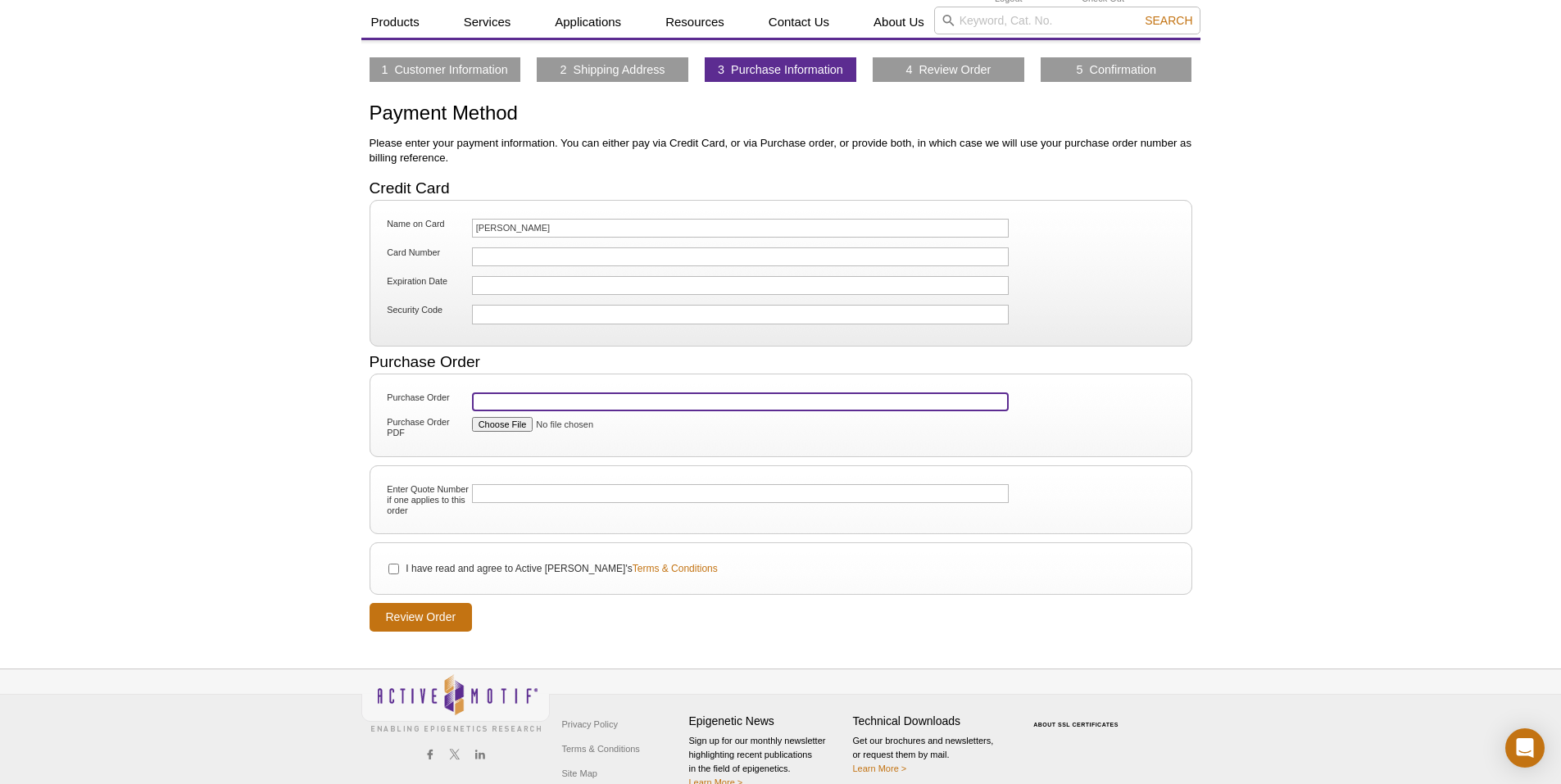
scroll to position [71, 0]
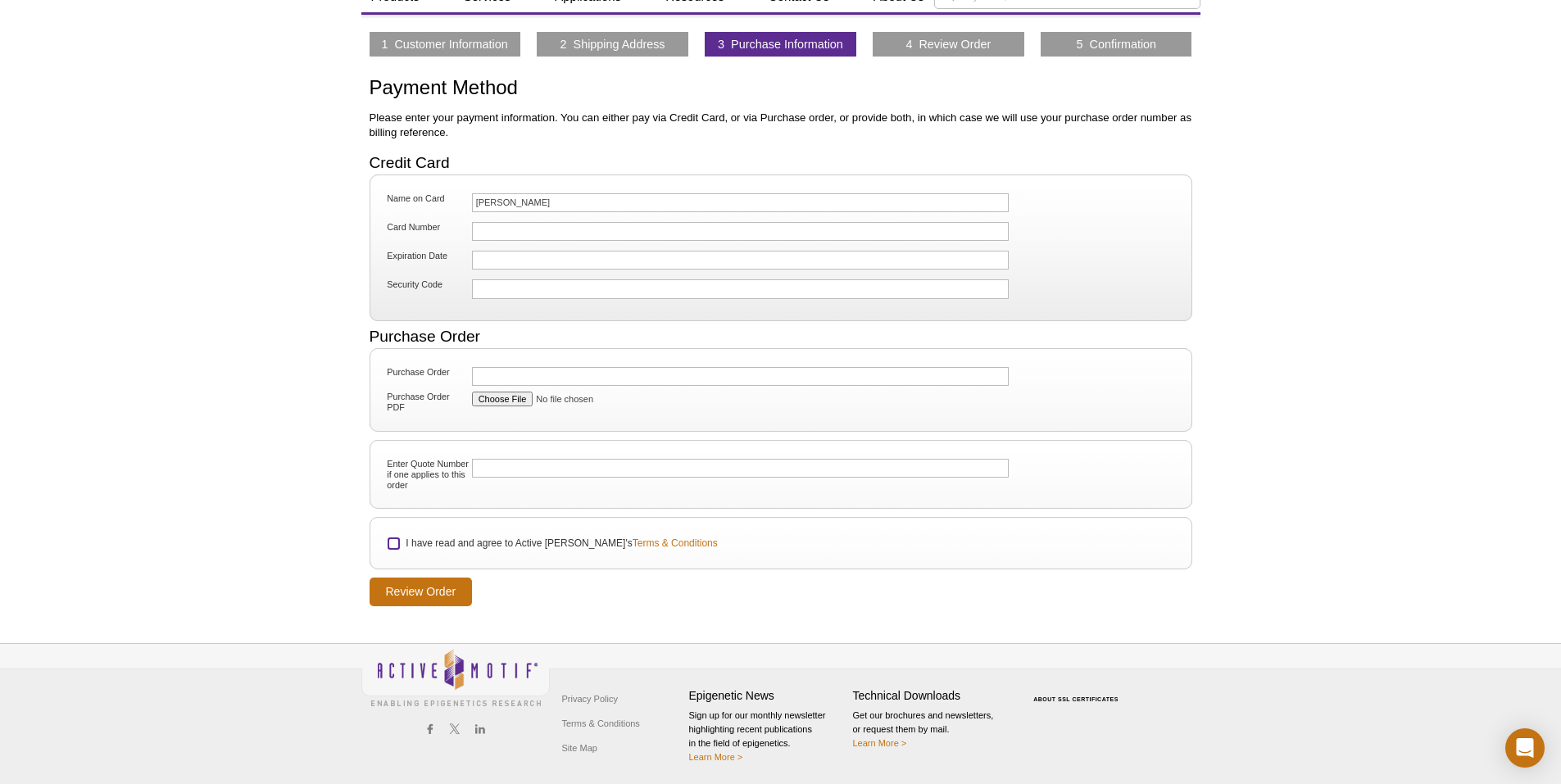
click at [394, 539] on input "I have read and agree to Active [PERSON_NAME]'s Terms & Conditions" at bounding box center [393, 543] width 10 height 10
checkbox input "true"
click at [441, 589] on input "Review Order" at bounding box center [421, 592] width 103 height 29
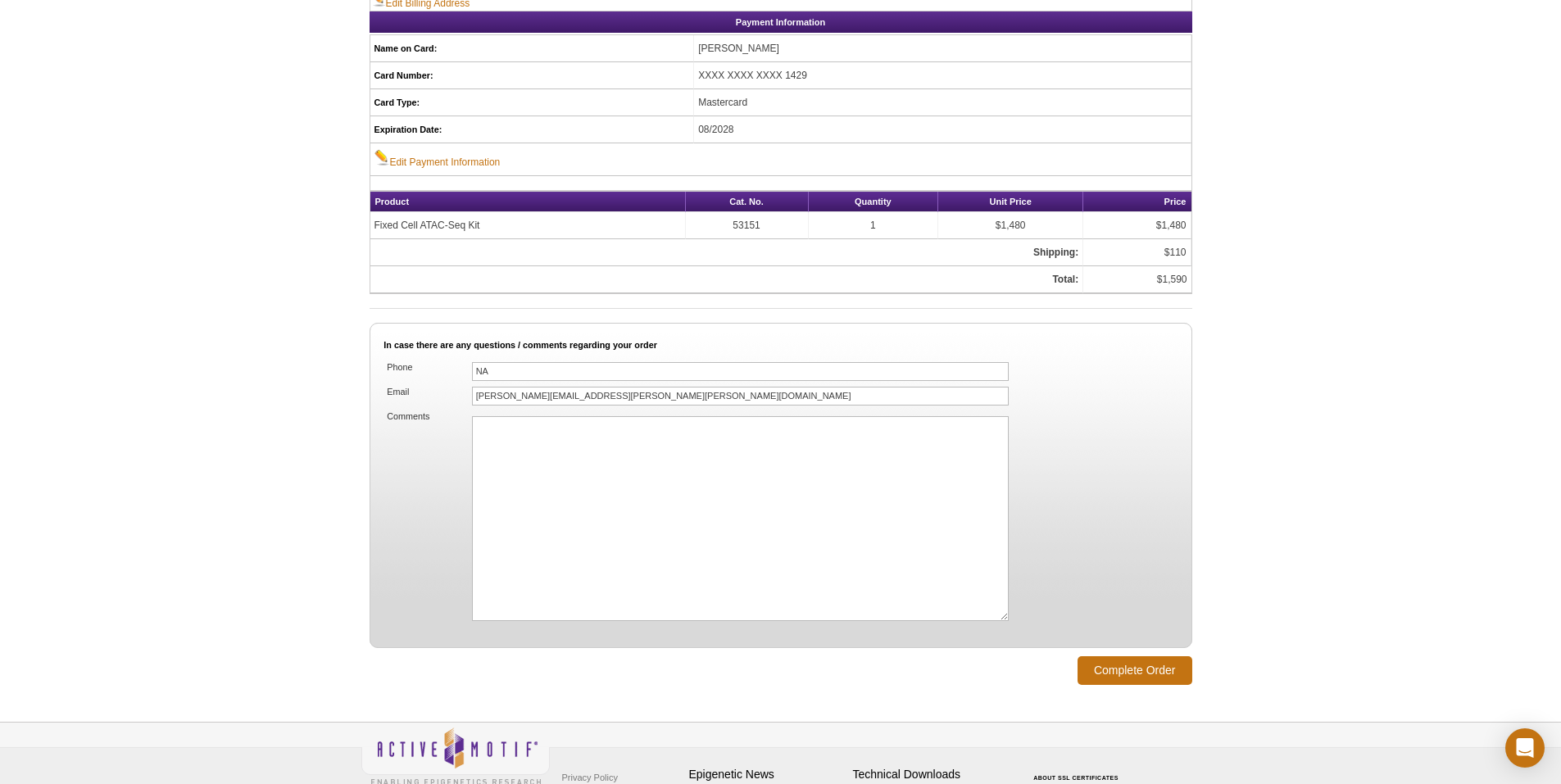
scroll to position [901, 0]
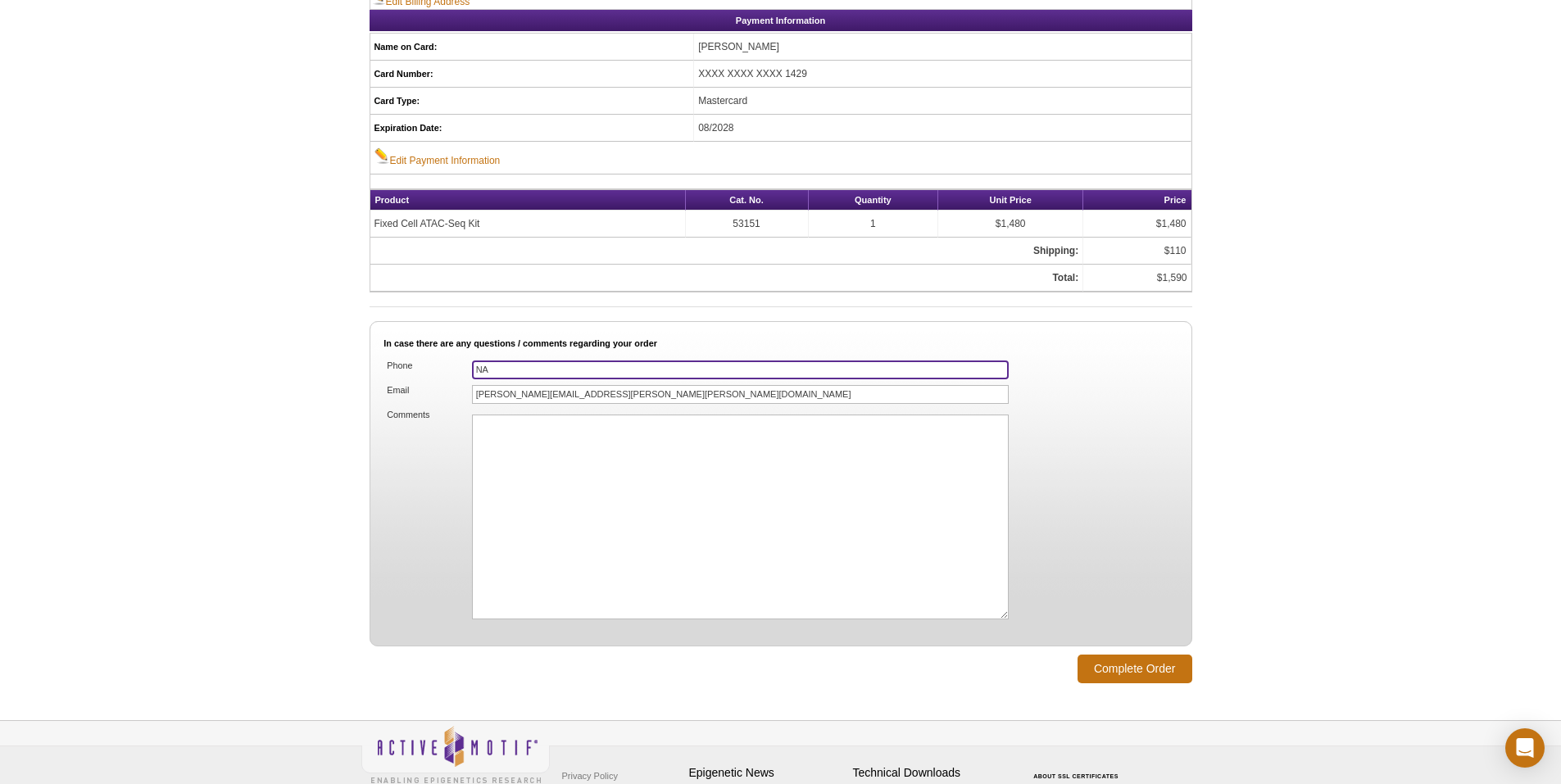
drag, startPoint x: 535, startPoint y: 363, endPoint x: 425, endPoint y: 351, distance: 110.7
click at [425, 351] on fieldset "In case there are any questions / comments regarding your order Phone NA Email …" at bounding box center [780, 483] width 822 height 325
type input "5202455107"
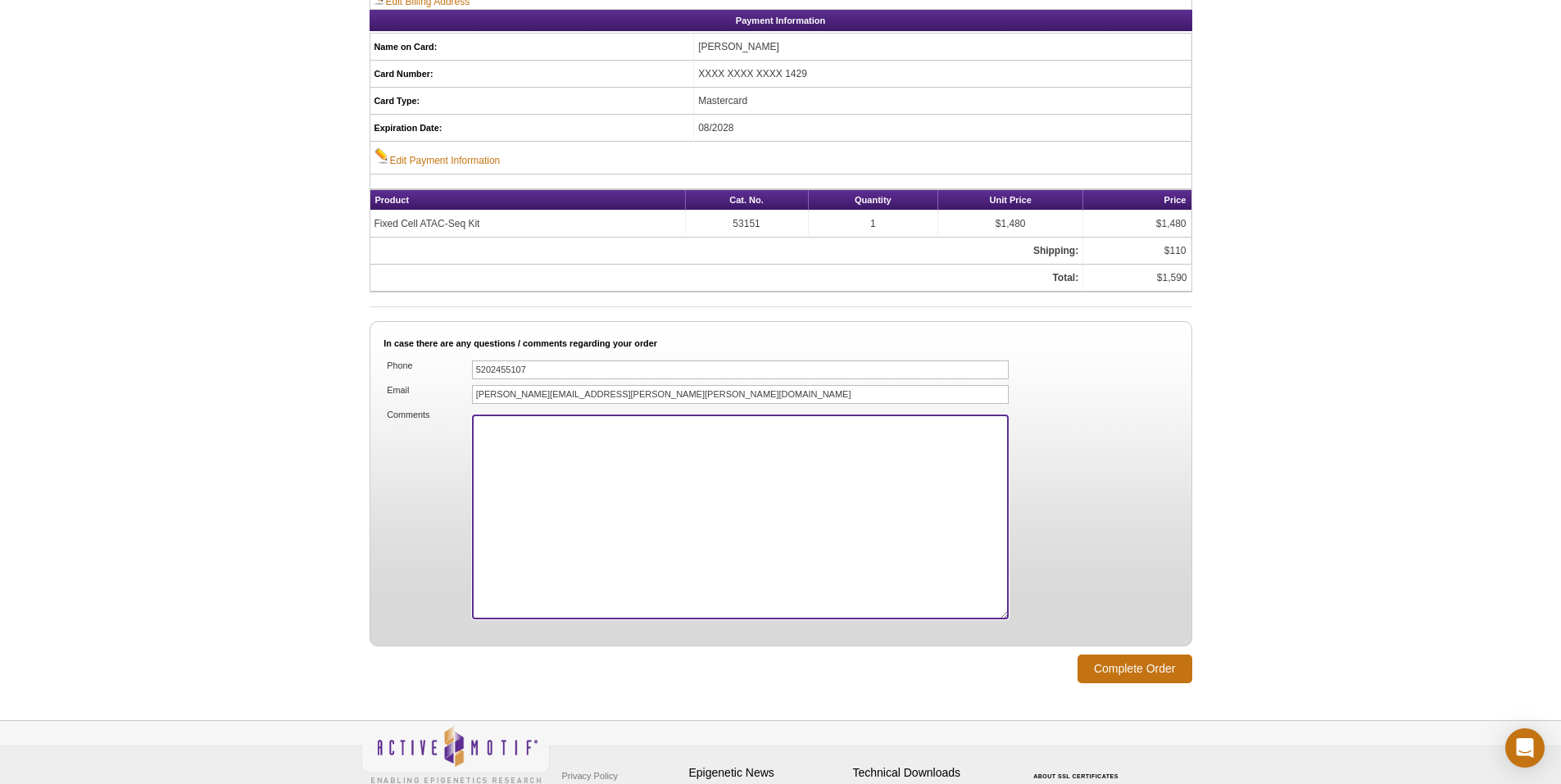
click at [772, 417] on textarea "Comments" at bounding box center [741, 517] width 538 height 205
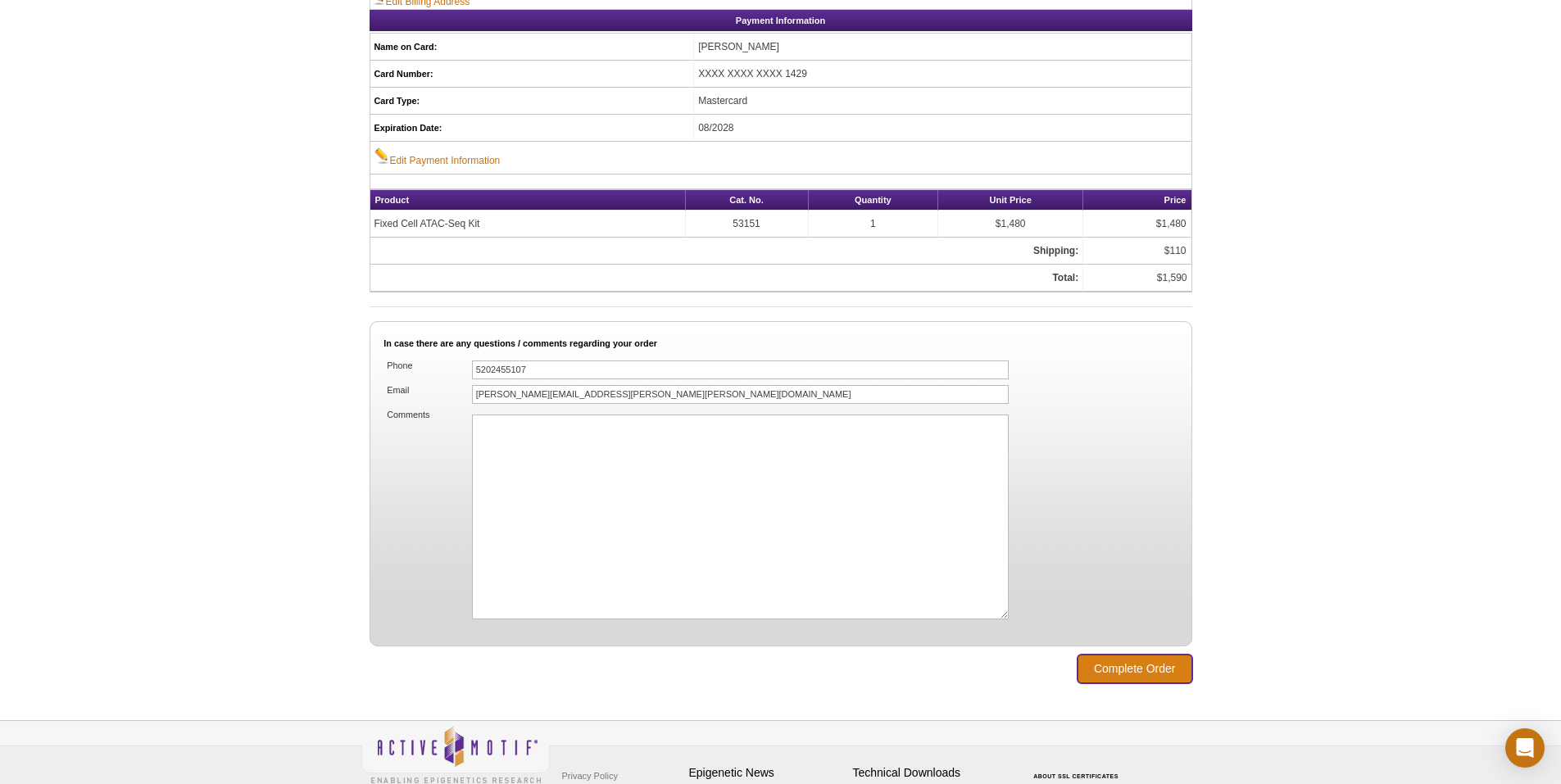
click at [1130, 675] on input "Complete Order" at bounding box center [1135, 669] width 115 height 29
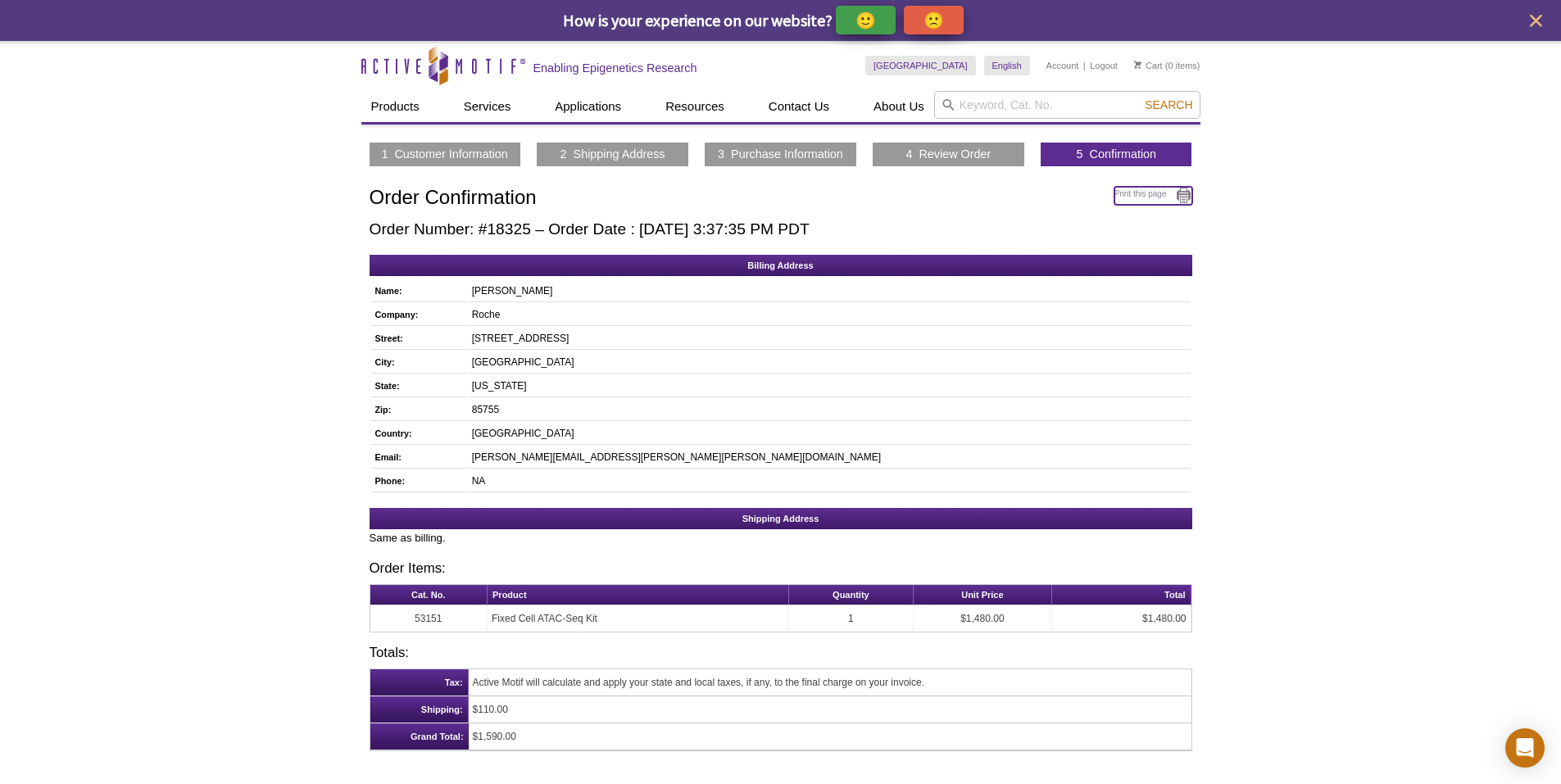
drag, startPoint x: 1164, startPoint y: 186, endPoint x: 242, endPoint y: 288, distance: 927.6
click at [1164, 186] on link "Print this page" at bounding box center [1154, 195] width 78 height 18
